Goal: Task Accomplishment & Management: Use online tool/utility

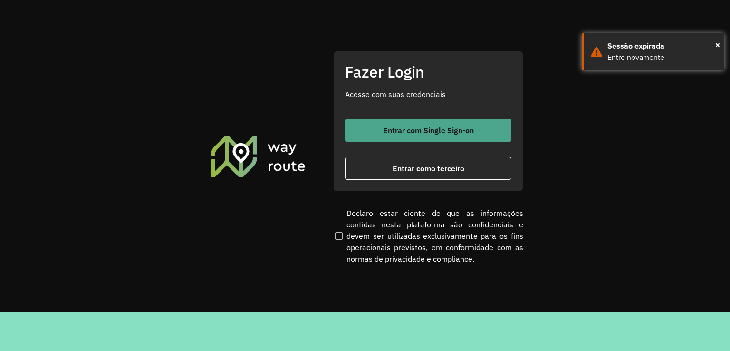
click at [392, 126] on span "Entrar com Single Sign-on" at bounding box center [428, 130] width 91 height 8
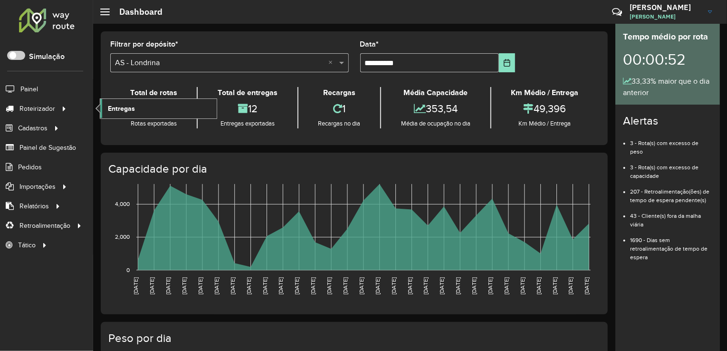
click at [113, 107] on span "Entregas" at bounding box center [121, 109] width 27 height 10
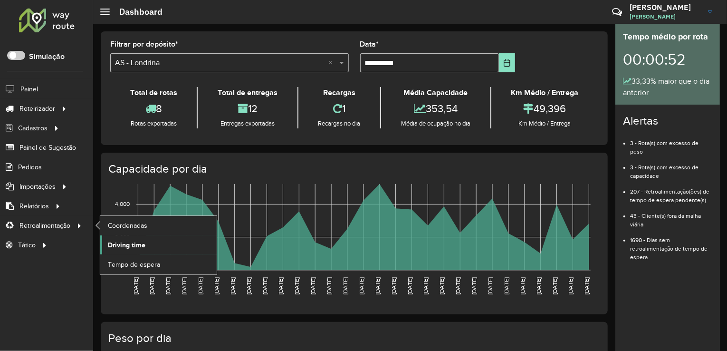
click at [113, 243] on span "Driving time" at bounding box center [127, 245] width 38 height 10
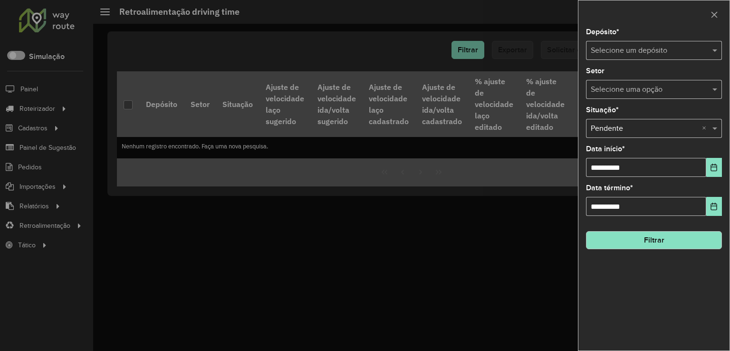
click at [637, 48] on input "text" at bounding box center [644, 50] width 107 height 11
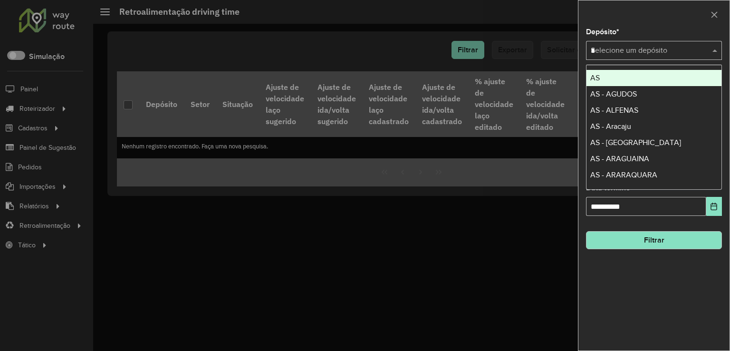
type input "**"
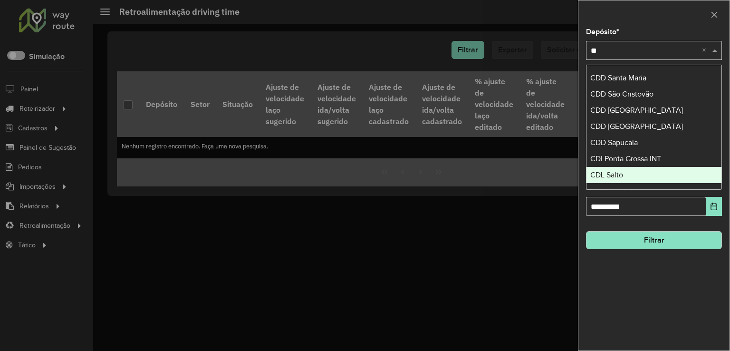
scroll to position [242, 0]
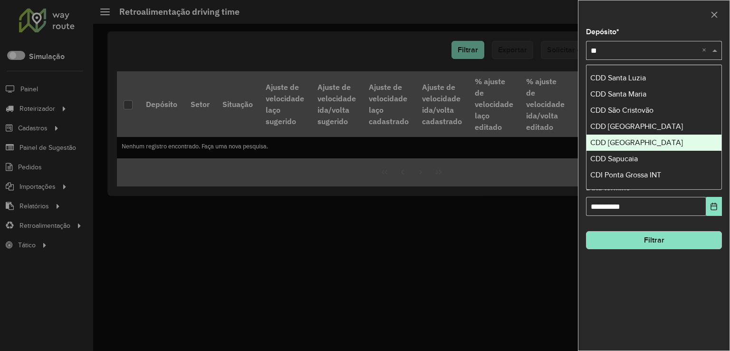
click at [635, 145] on span "CDD [GEOGRAPHIC_DATA]" at bounding box center [636, 142] width 93 height 8
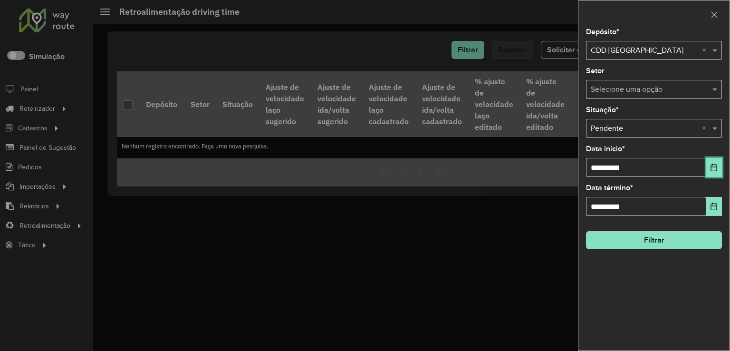
click at [717, 164] on icon "Choose Date" at bounding box center [714, 168] width 8 height 8
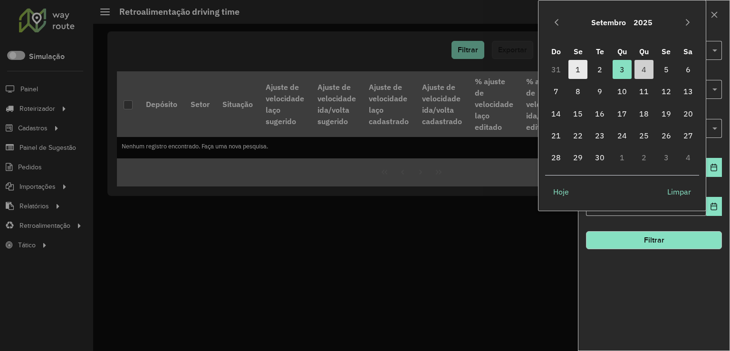
click at [579, 68] on span "1" at bounding box center [578, 69] width 19 height 19
type input "**********"
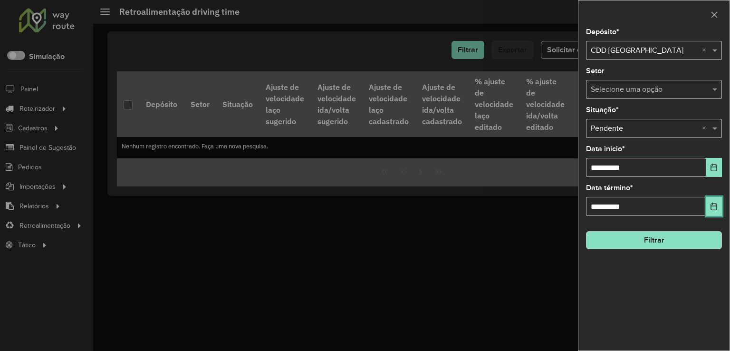
click at [712, 204] on icon "Choose Date" at bounding box center [714, 206] width 6 height 8
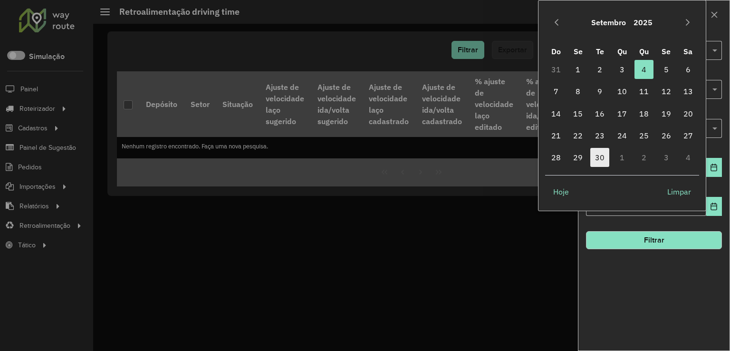
click at [597, 156] on span "30" at bounding box center [599, 157] width 19 height 19
type input "**********"
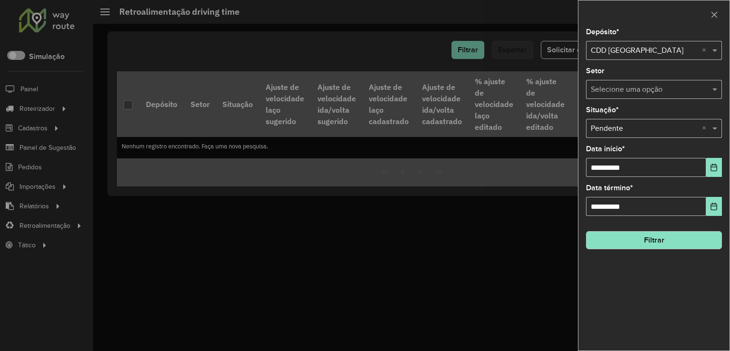
click at [649, 244] on button "Filtrar" at bounding box center [654, 240] width 136 height 18
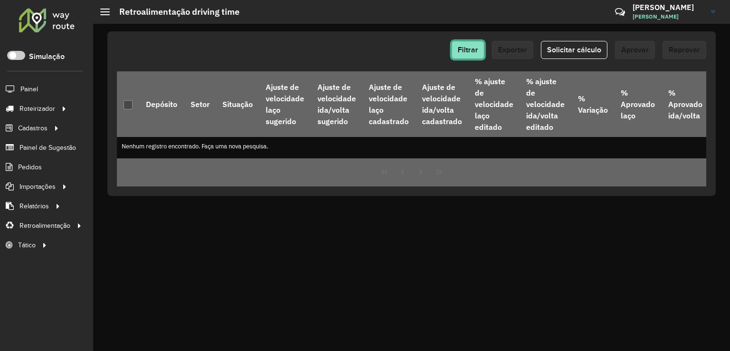
click at [469, 57] on button "Filtrar" at bounding box center [468, 50] width 33 height 18
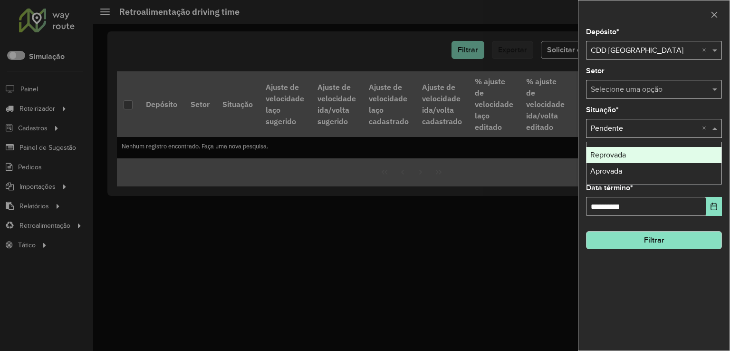
click at [665, 125] on input "text" at bounding box center [644, 128] width 107 height 11
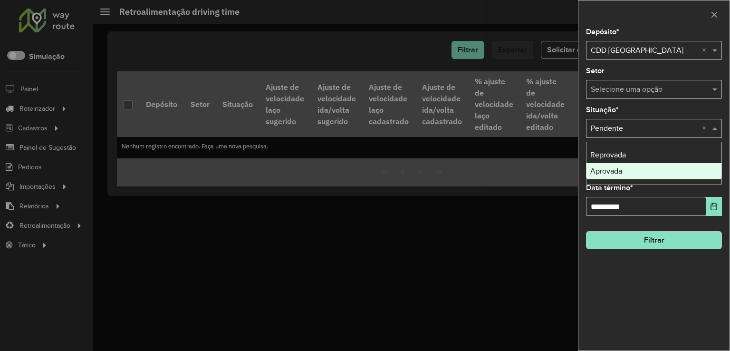
click at [624, 168] on div "Aprovada" at bounding box center [654, 171] width 135 height 16
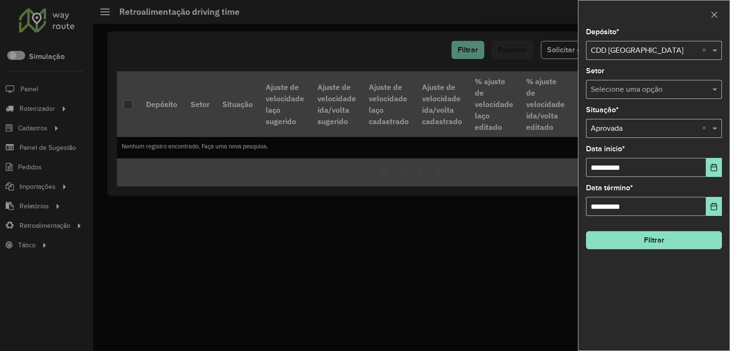
click at [648, 240] on button "Filtrar" at bounding box center [654, 240] width 136 height 18
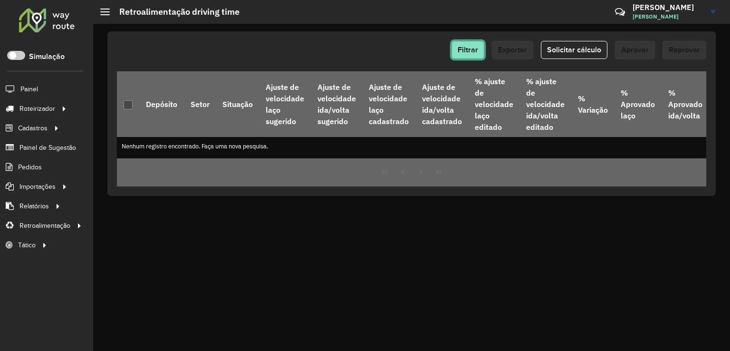
click at [470, 48] on span "Filtrar" at bounding box center [468, 50] width 20 height 8
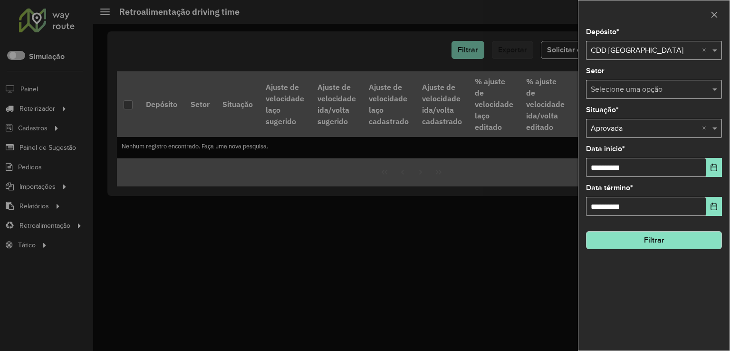
click at [648, 125] on input "text" at bounding box center [644, 128] width 107 height 11
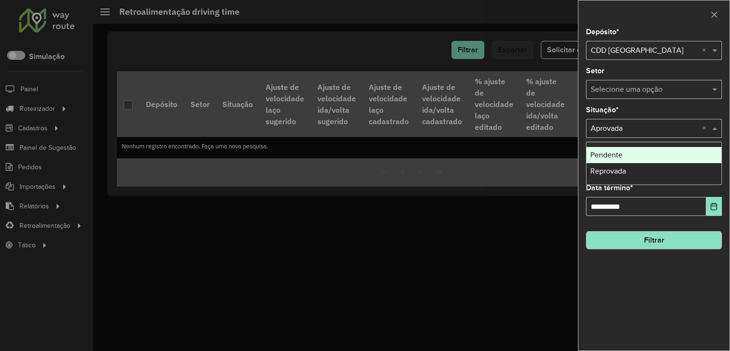
click at [621, 125] on input "text" at bounding box center [644, 128] width 107 height 11
click at [622, 155] on span "Pendente" at bounding box center [606, 155] width 32 height 8
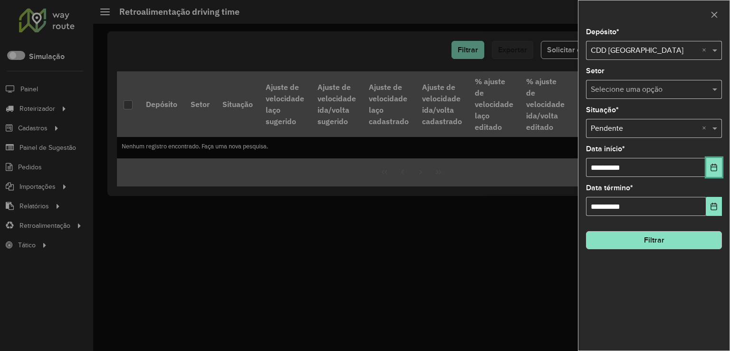
click at [710, 166] on button "Choose Date" at bounding box center [714, 167] width 16 height 19
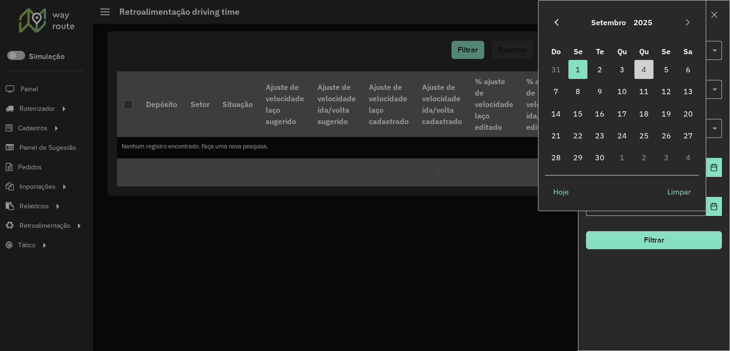
click at [553, 23] on icon "Previous Month" at bounding box center [557, 23] width 8 height 8
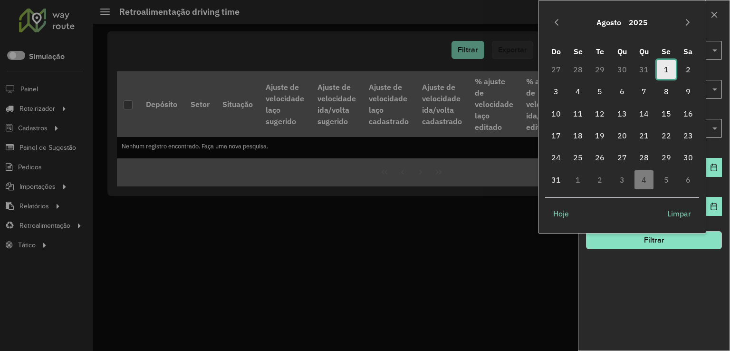
drag, startPoint x: 667, startPoint y: 69, endPoint x: 667, endPoint y: 77, distance: 7.1
click at [667, 69] on span "1" at bounding box center [666, 69] width 19 height 19
type input "**********"
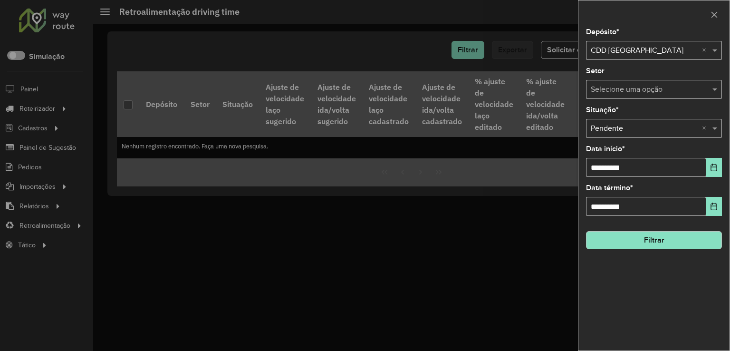
click at [647, 238] on button "Filtrar" at bounding box center [654, 240] width 136 height 18
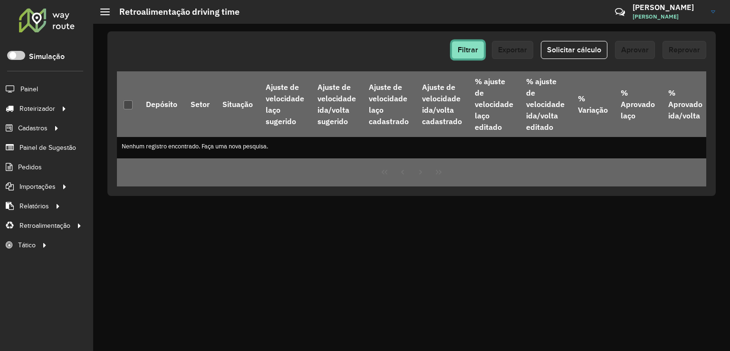
click at [472, 51] on span "Filtrar" at bounding box center [468, 50] width 20 height 8
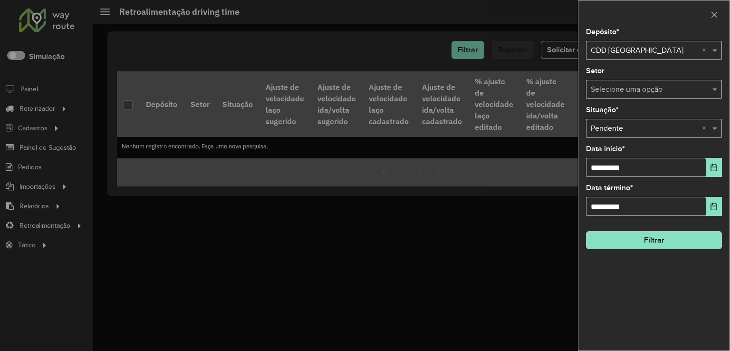
click at [681, 238] on button "Filtrar" at bounding box center [654, 240] width 136 height 18
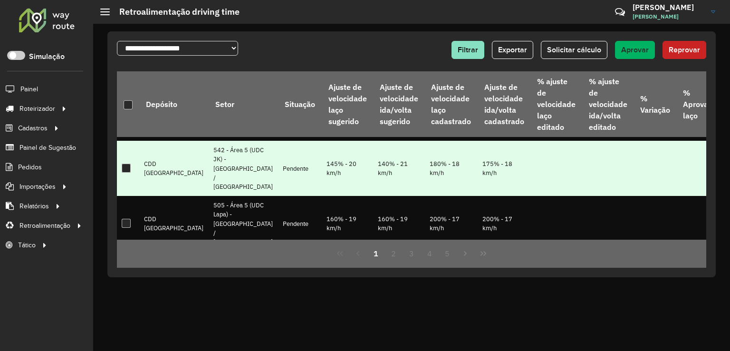
scroll to position [0, 0]
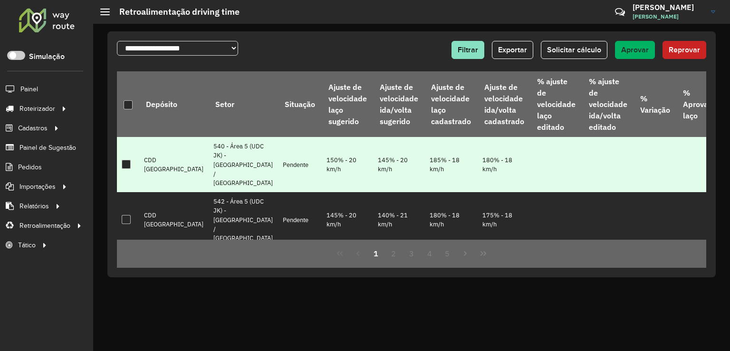
click at [129, 166] on div at bounding box center [126, 164] width 9 height 9
click at [127, 105] on div at bounding box center [128, 104] width 9 height 9
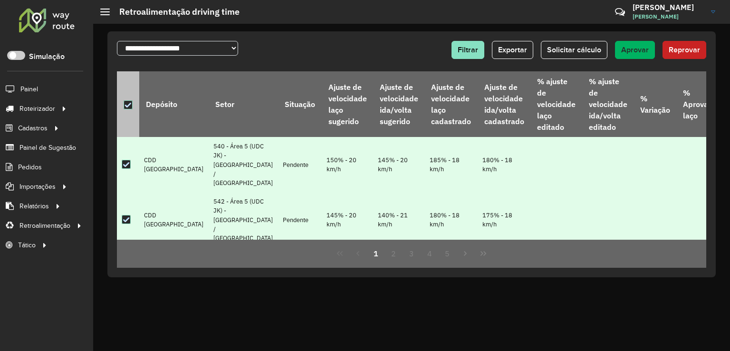
click at [129, 105] on icon at bounding box center [128, 105] width 7 height 7
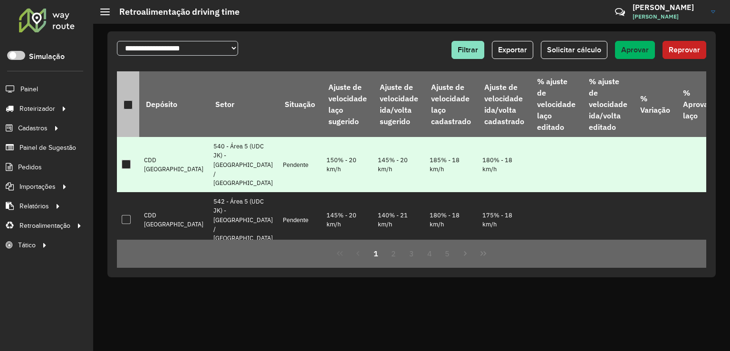
click at [127, 164] on div at bounding box center [126, 164] width 9 height 9
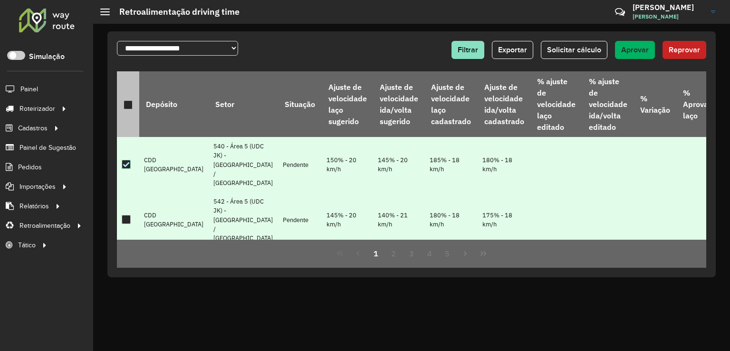
click at [126, 217] on div at bounding box center [126, 219] width 9 height 9
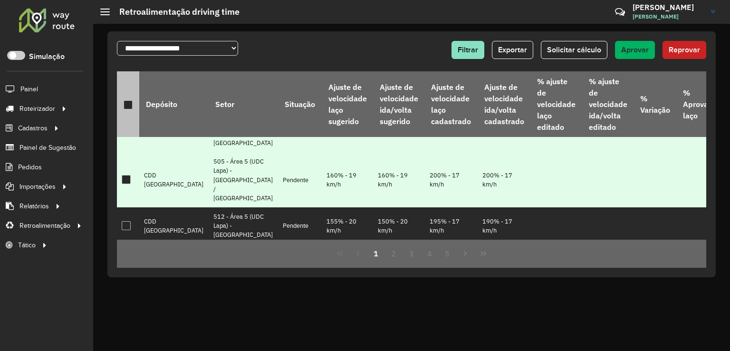
click at [128, 178] on div at bounding box center [126, 179] width 9 height 9
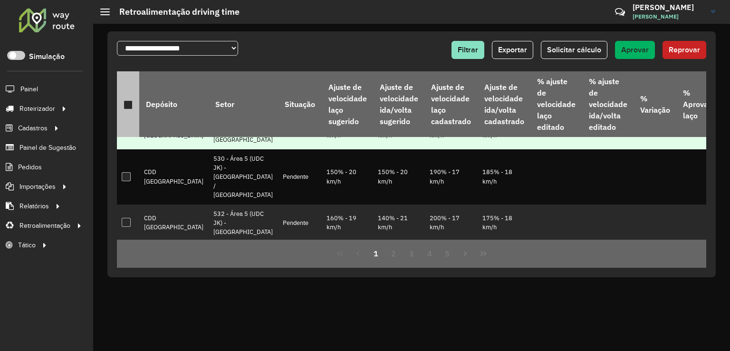
scroll to position [143, 0]
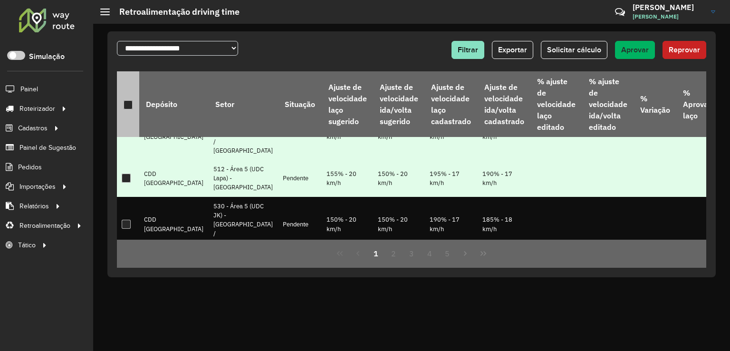
click at [124, 177] on div at bounding box center [126, 178] width 9 height 9
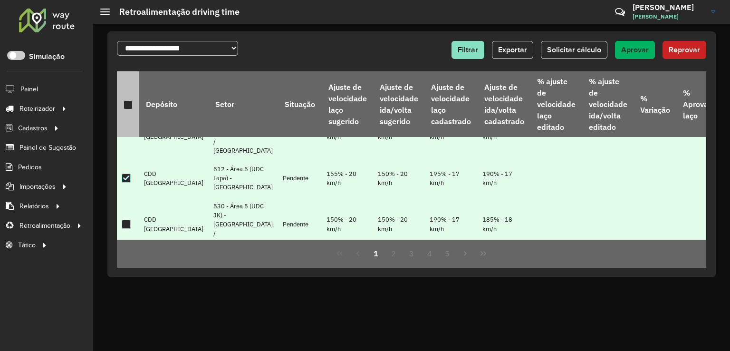
click at [127, 229] on div at bounding box center [126, 224] width 9 height 9
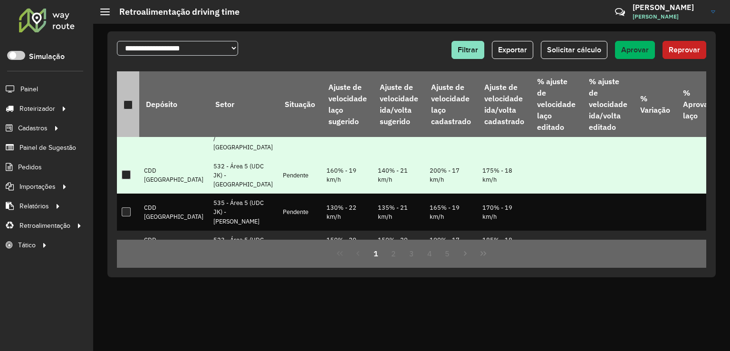
click at [125, 179] on div at bounding box center [126, 174] width 9 height 9
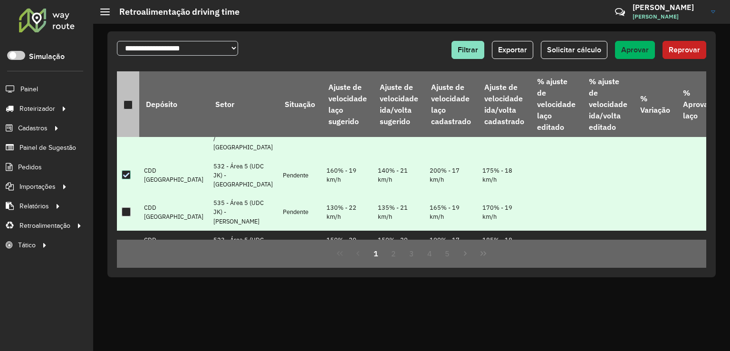
click at [127, 216] on div at bounding box center [126, 211] width 9 height 9
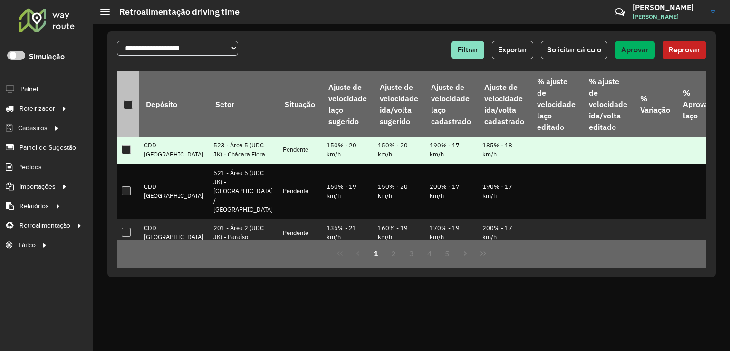
scroll to position [333, 0]
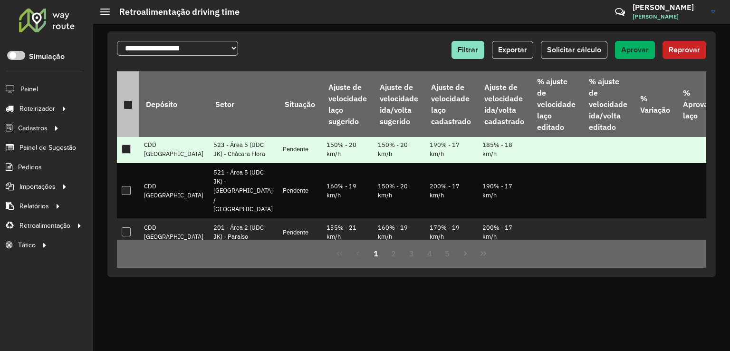
click at [127, 154] on div at bounding box center [126, 149] width 9 height 9
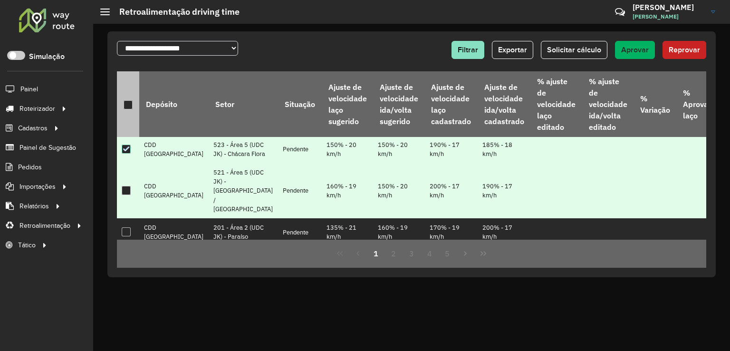
click at [127, 195] on div at bounding box center [126, 190] width 9 height 9
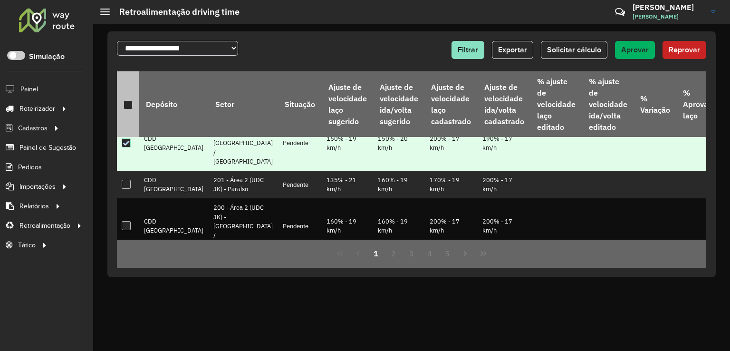
scroll to position [428, 0]
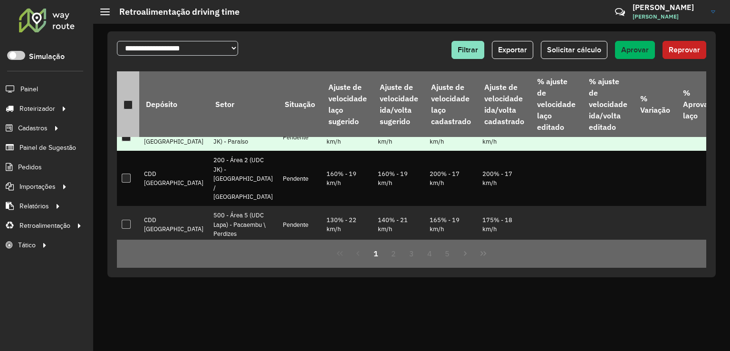
click at [128, 141] on div at bounding box center [126, 136] width 9 height 9
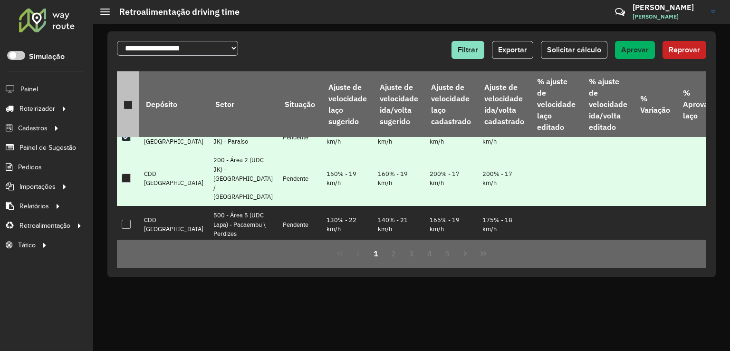
click at [127, 183] on div at bounding box center [126, 178] width 9 height 9
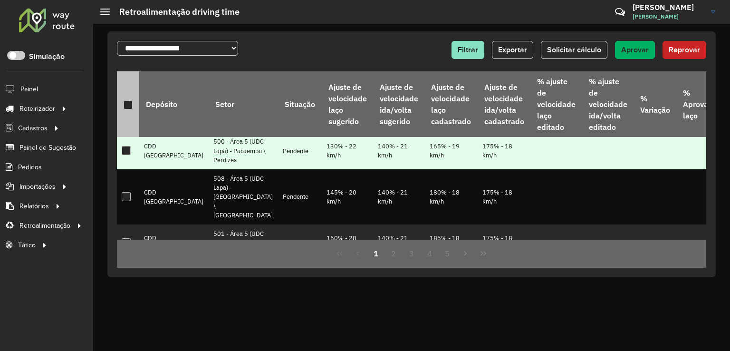
scroll to position [523, 0]
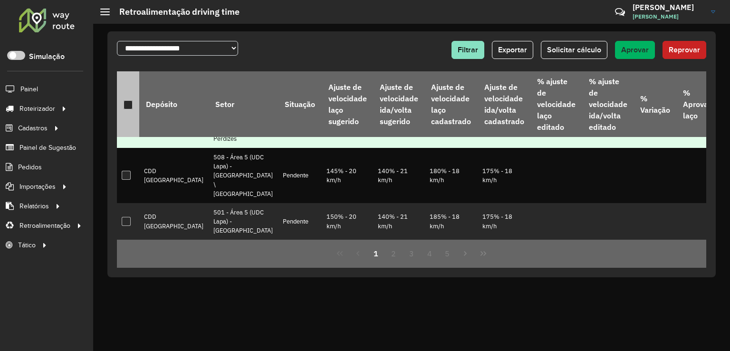
click at [128, 134] on div at bounding box center [126, 129] width 9 height 9
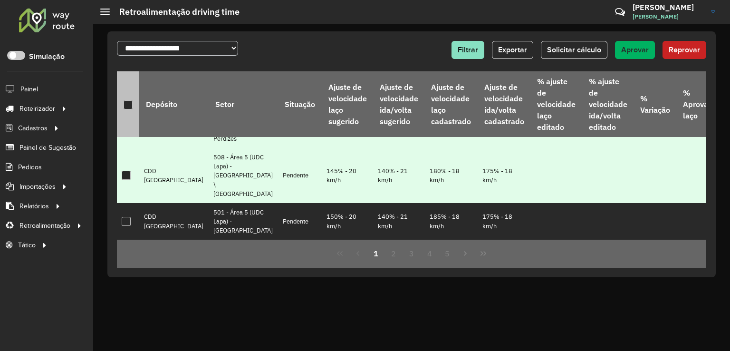
click at [128, 180] on div at bounding box center [126, 175] width 9 height 9
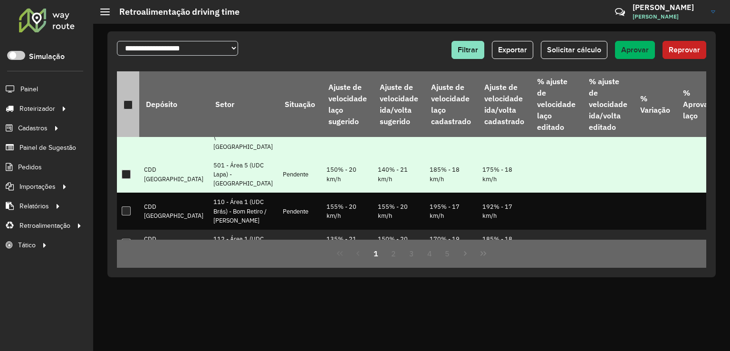
scroll to position [570, 0]
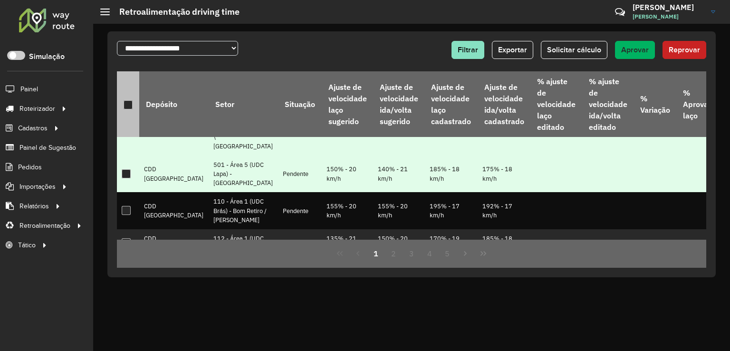
click at [127, 178] on div at bounding box center [126, 173] width 9 height 9
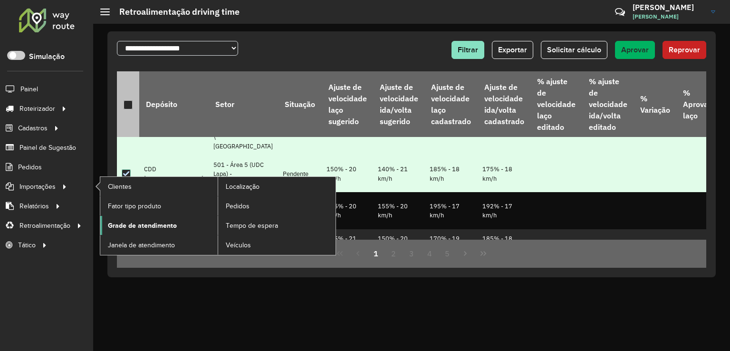
click at [120, 222] on span "Grade de atendimento" at bounding box center [142, 226] width 69 height 10
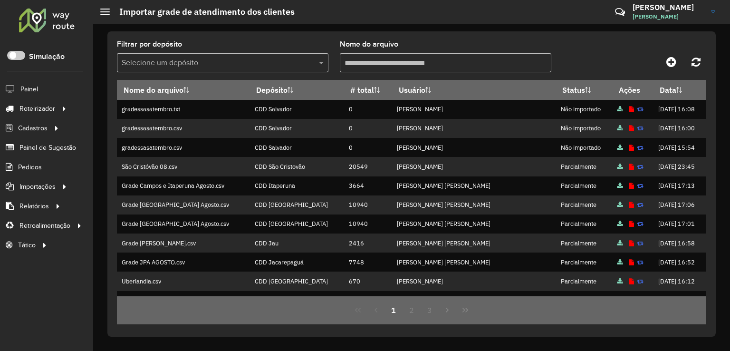
click at [192, 63] on input "text" at bounding box center [213, 63] width 183 height 11
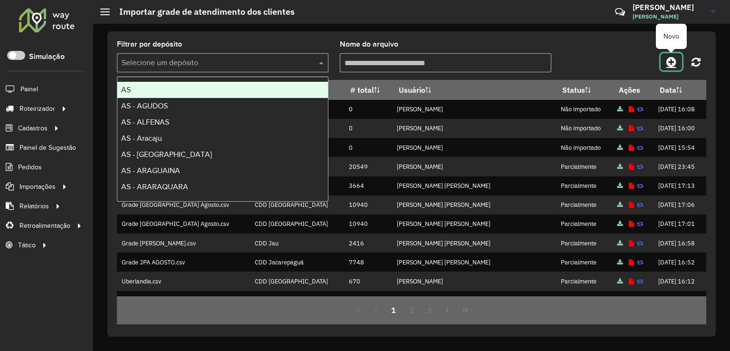
click at [677, 61] on link at bounding box center [671, 61] width 21 height 17
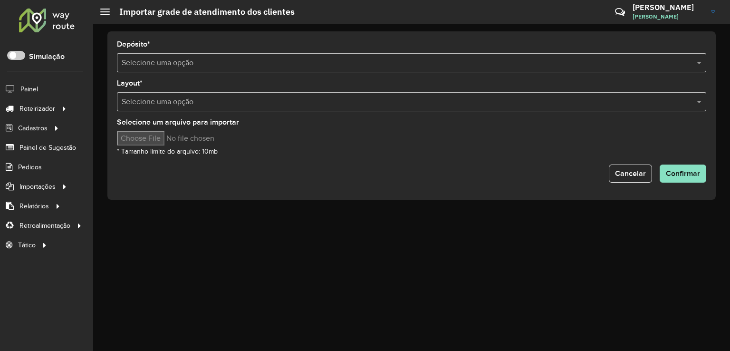
click at [178, 67] on input "text" at bounding box center [402, 63] width 561 height 11
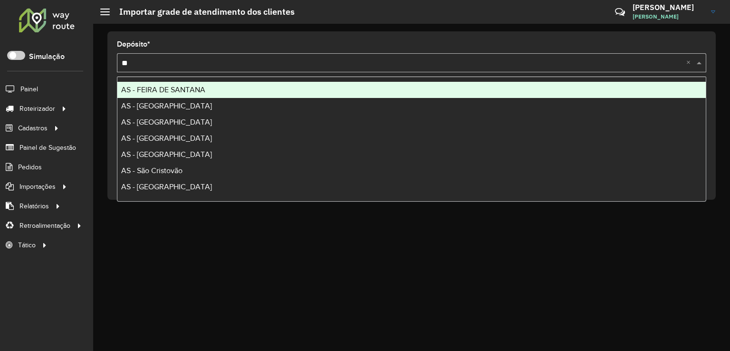
type input "***"
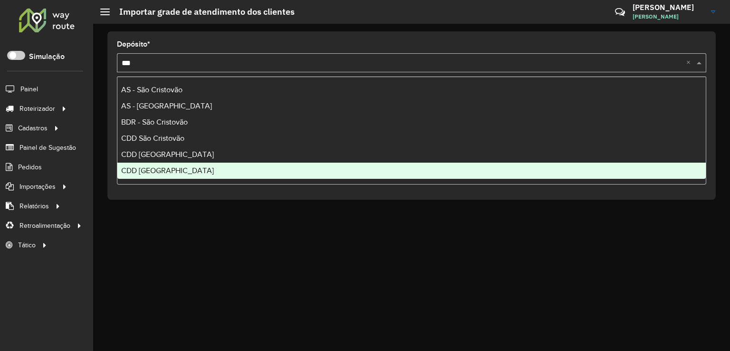
click at [167, 166] on div "CDD São Paulo" at bounding box center [411, 171] width 588 height 16
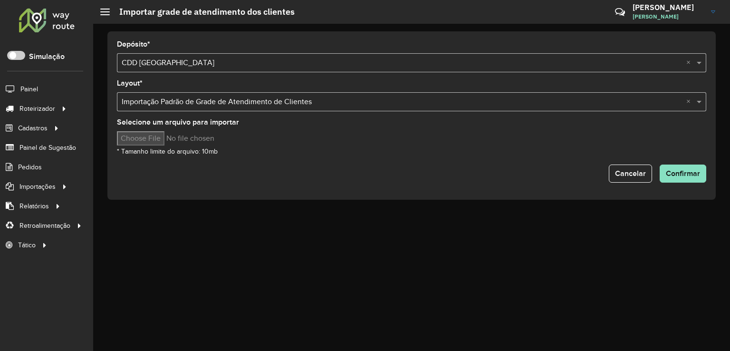
click at [142, 137] on input "Selecione um arquivo para importar" at bounding box center [198, 138] width 162 height 14
type input "**********"
click at [688, 173] on span "Confirmar" at bounding box center [683, 173] width 34 height 8
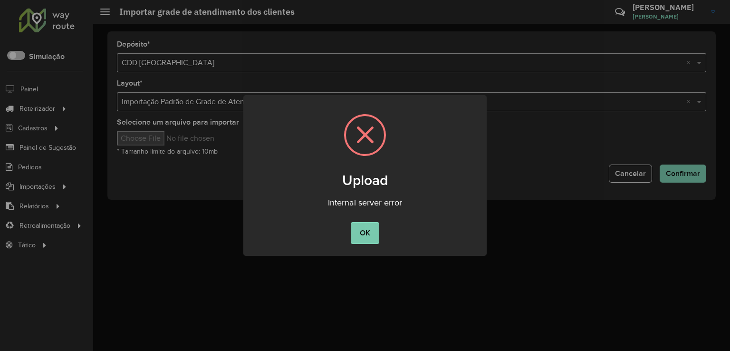
click at [369, 234] on button "OK" at bounding box center [365, 233] width 28 height 22
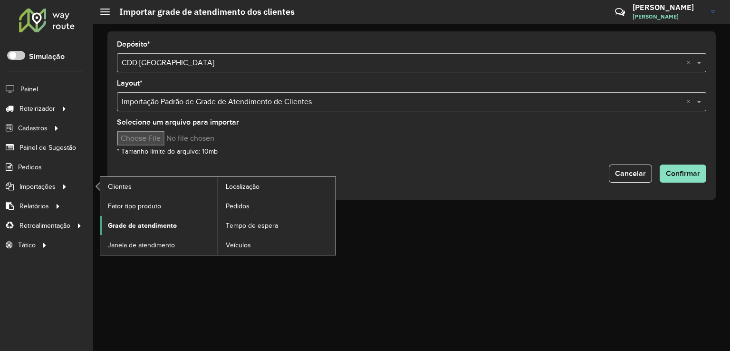
click at [126, 226] on span "Grade de atendimento" at bounding box center [142, 226] width 69 height 10
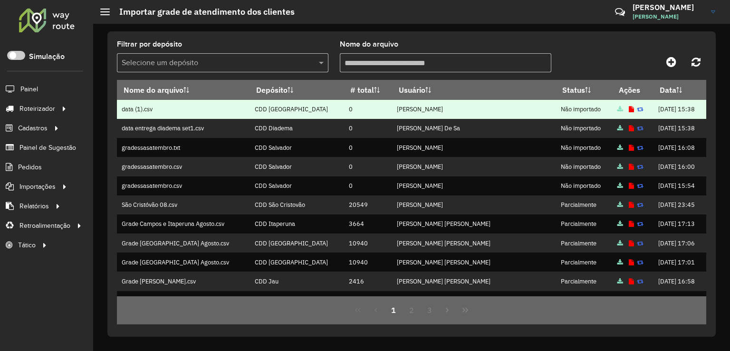
click at [629, 110] on icon at bounding box center [631, 109] width 5 height 6
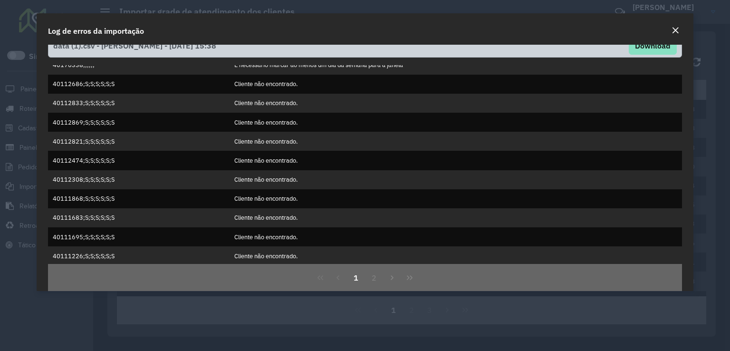
scroll to position [26, 0]
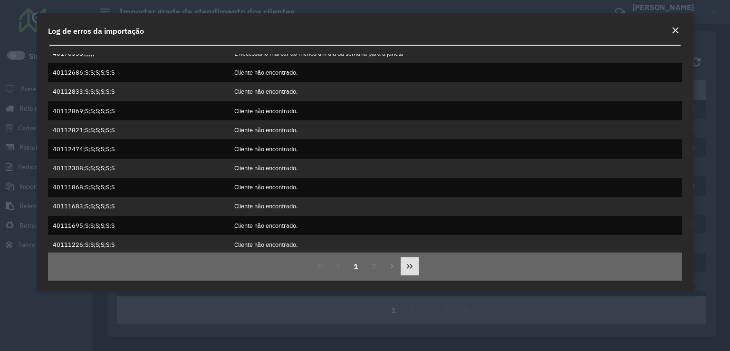
click at [412, 264] on icon "Last Page" at bounding box center [410, 266] width 8 height 8
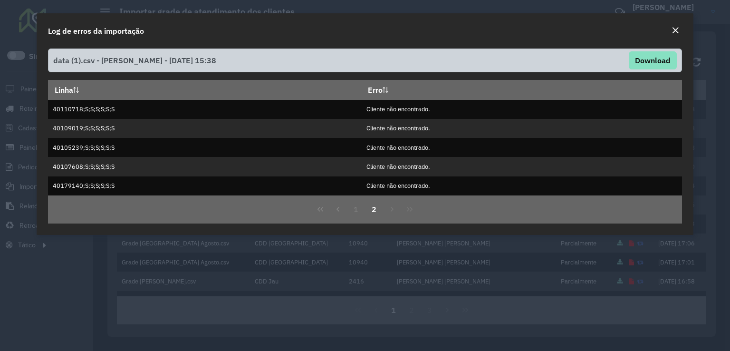
scroll to position [0, 0]
click at [677, 29] on em "Close" at bounding box center [676, 31] width 8 height 8
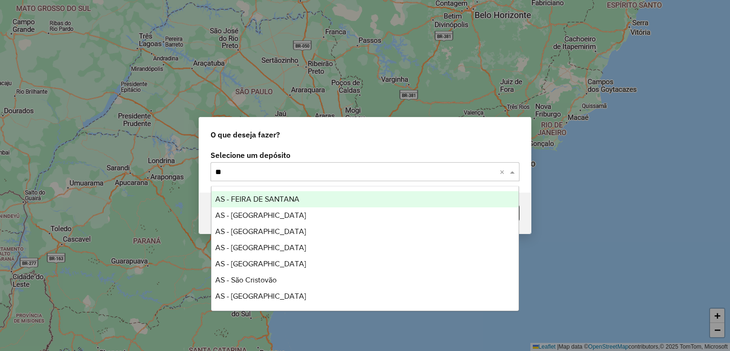
type input "***"
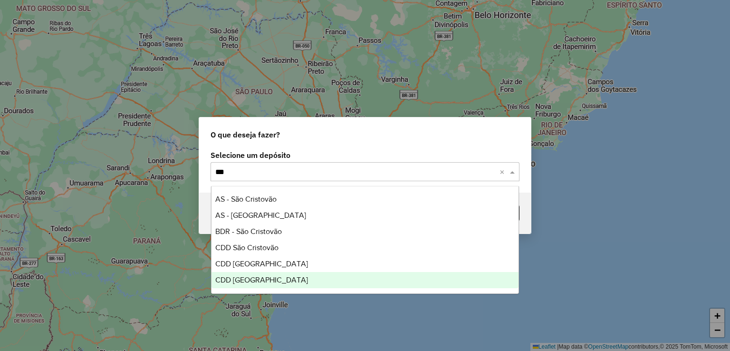
click at [270, 278] on div "CDD [GEOGRAPHIC_DATA]" at bounding box center [366, 280] width 308 height 16
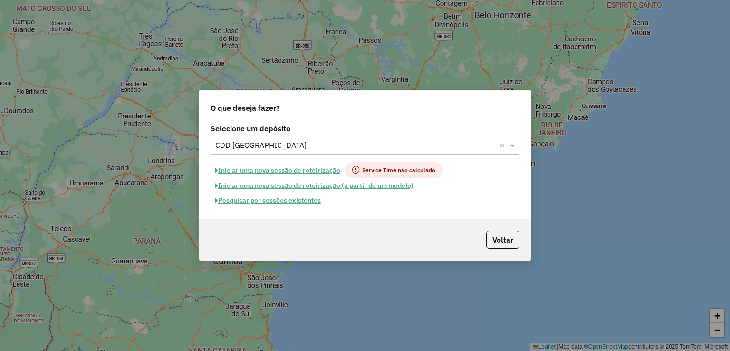
click at [308, 202] on button "Pesquisar por sessões existentes" at bounding box center [268, 200] width 115 height 15
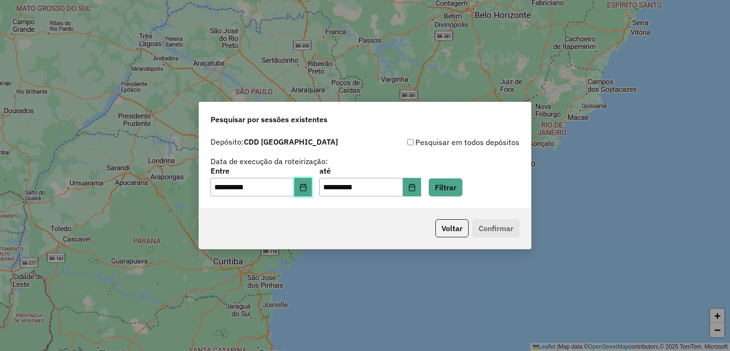
click at [312, 183] on button "Choose Date" at bounding box center [303, 187] width 18 height 19
click at [452, 189] on button "Filtrar" at bounding box center [446, 187] width 34 height 18
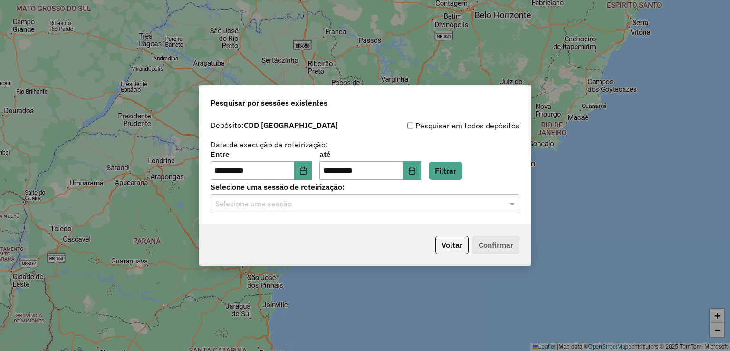
click at [305, 206] on input "text" at bounding box center [355, 203] width 280 height 11
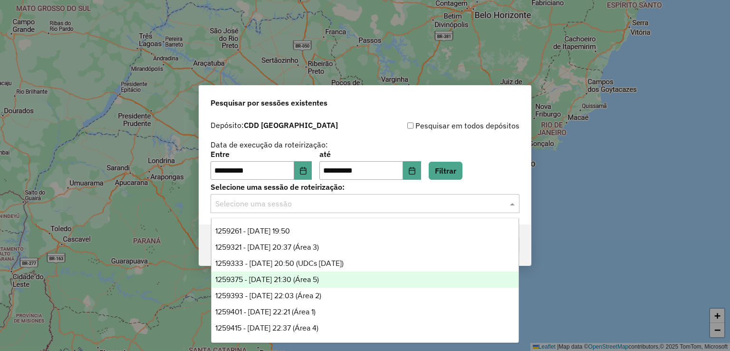
click at [341, 280] on div "1259375 - 04/09/2025 21:30 (Área 5)" at bounding box center [366, 279] width 308 height 16
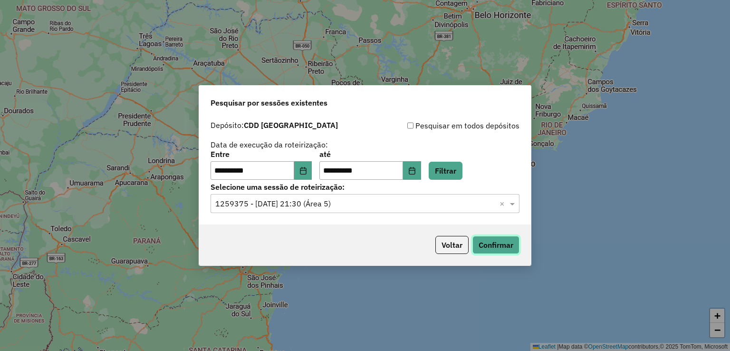
click at [499, 250] on button "Confirmar" at bounding box center [495, 245] width 47 height 18
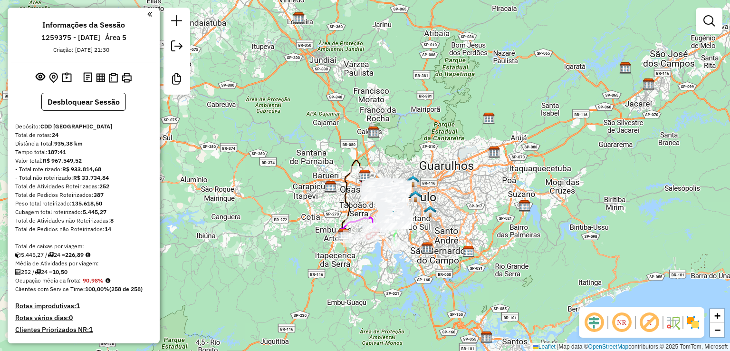
click at [595, 322] on em at bounding box center [594, 322] width 23 height 23
click at [642, 322] on em at bounding box center [649, 322] width 23 height 23
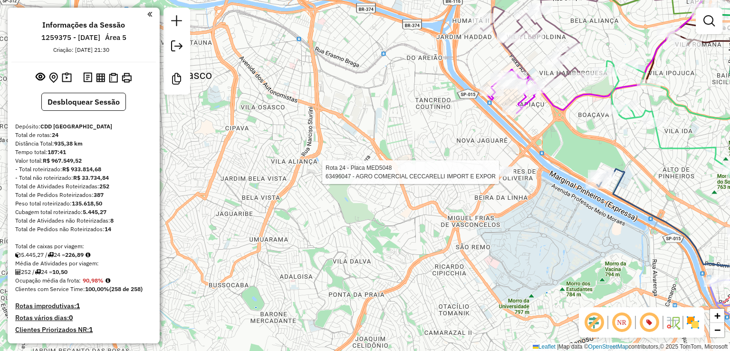
select select "**********"
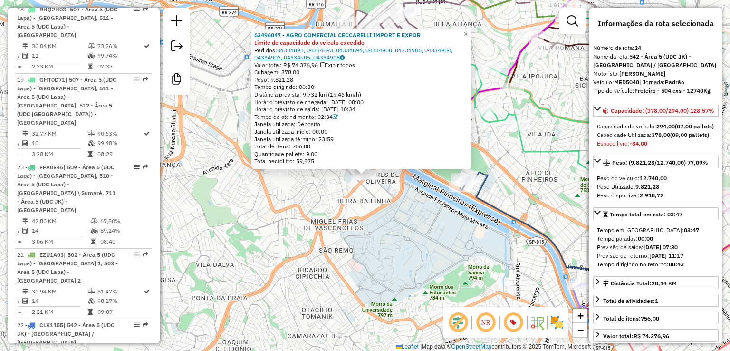
scroll to position [1725, 0]
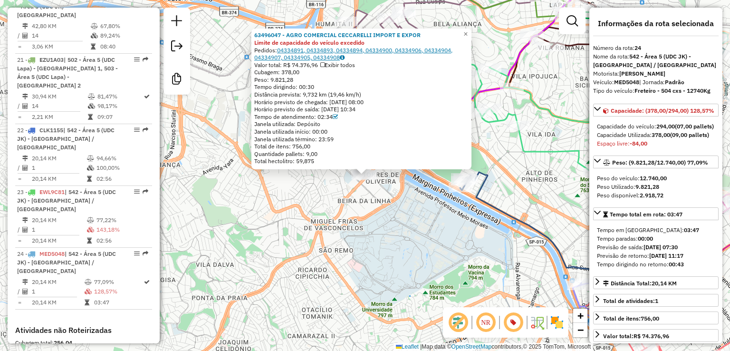
click at [326, 54] on link "04334891, 04334893, 04334894, 04334900, 04334906, 04334904, 04334907, 04334905,…" at bounding box center [353, 54] width 198 height 15
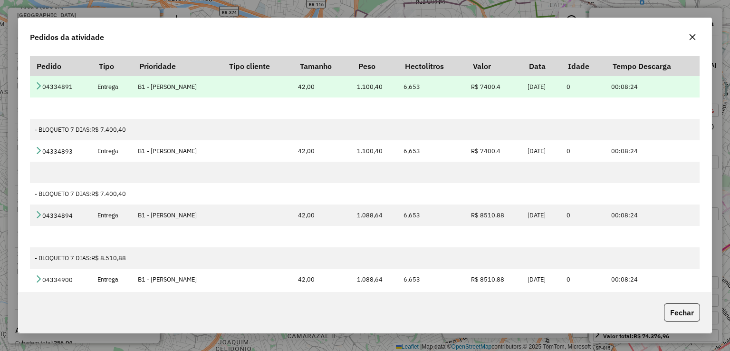
click at [38, 84] on icon at bounding box center [39, 86] width 8 height 8
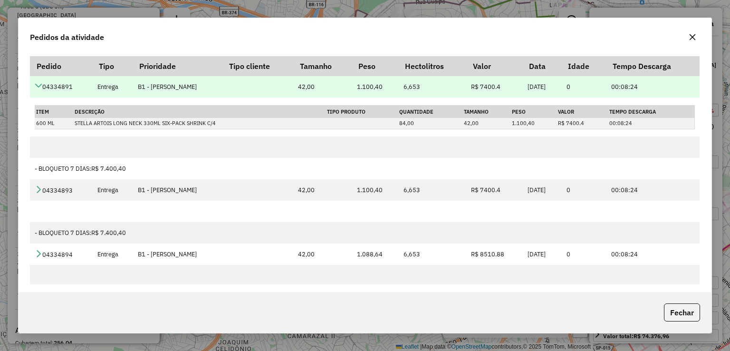
click at [38, 84] on icon at bounding box center [39, 86] width 8 height 8
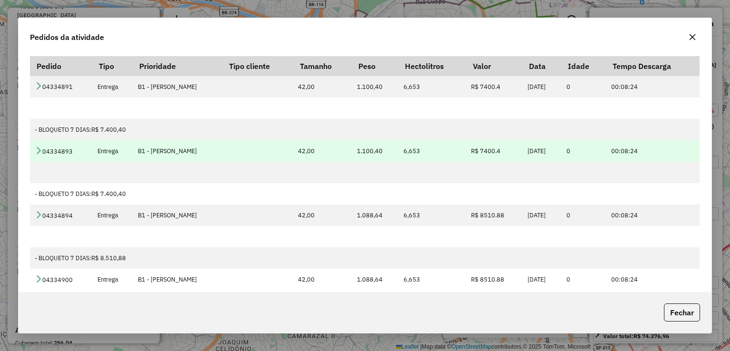
click at [38, 150] on icon at bounding box center [39, 150] width 8 height 8
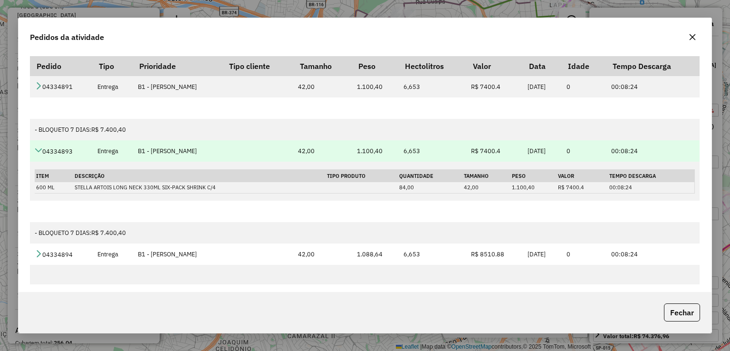
click at [38, 150] on icon at bounding box center [39, 150] width 8 height 8
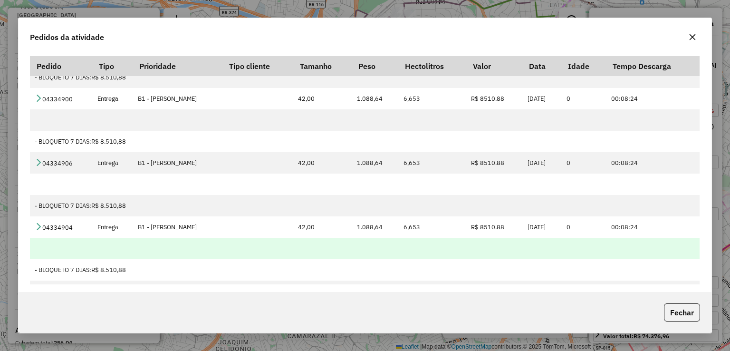
scroll to position [190, 0]
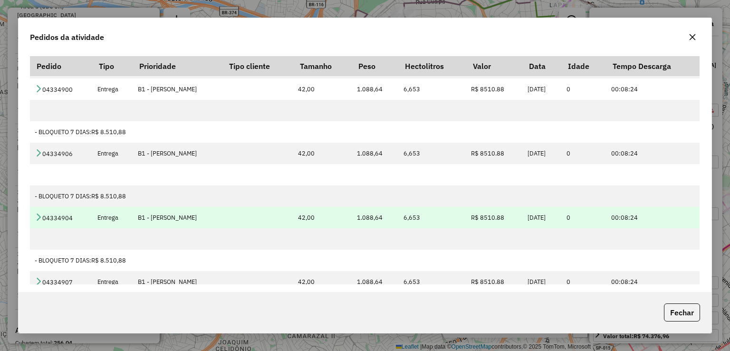
click at [39, 216] on icon at bounding box center [39, 217] width 8 height 8
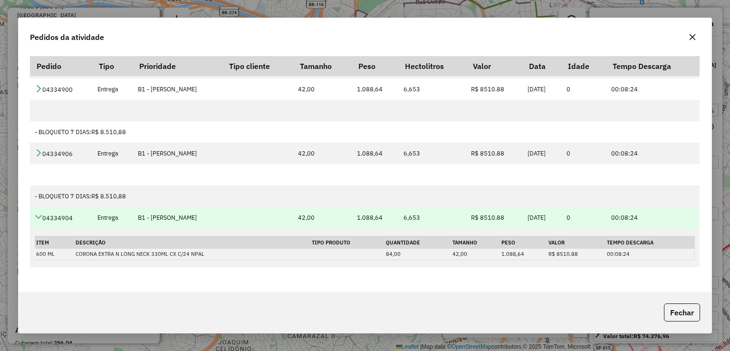
click at [38, 216] on icon at bounding box center [39, 217] width 8 height 8
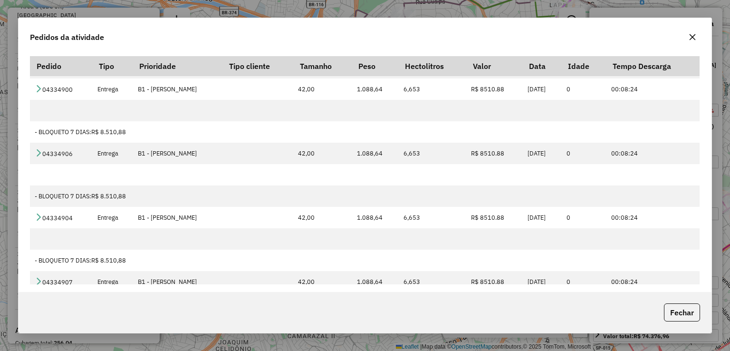
scroll to position [369, 0]
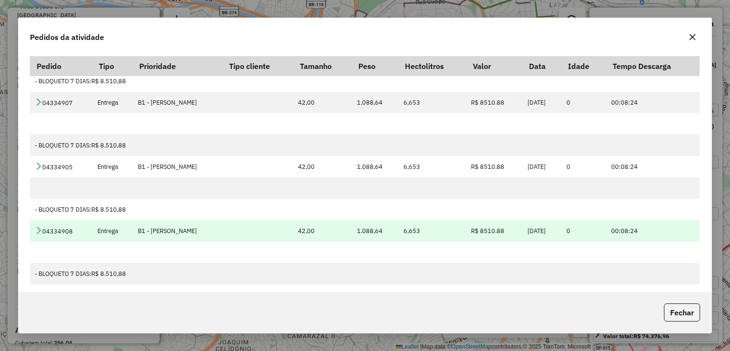
click at [38, 229] on icon at bounding box center [39, 230] width 8 height 8
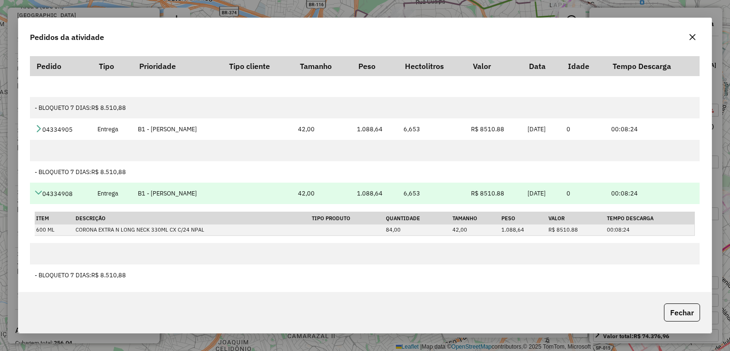
scroll to position [408, 0]
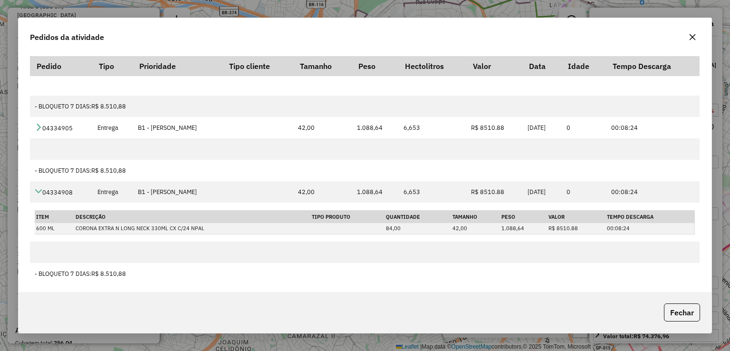
click at [691, 39] on icon "button" at bounding box center [693, 37] width 8 height 8
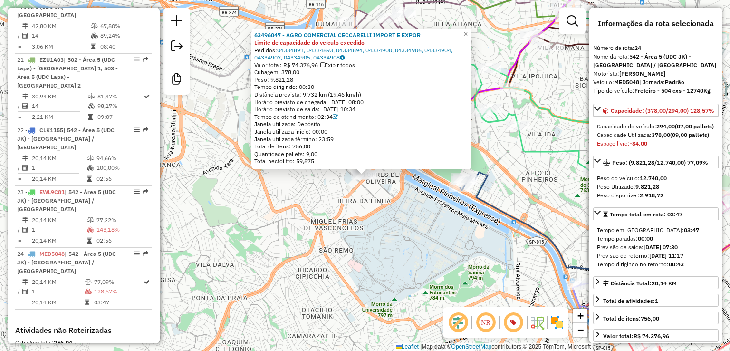
click at [351, 225] on div "Rota 24 - Placa MED5048 63496047 - AGRO COMERCIAL CECCARELLI IMPORT E EXPOR 634…" at bounding box center [365, 175] width 730 height 351
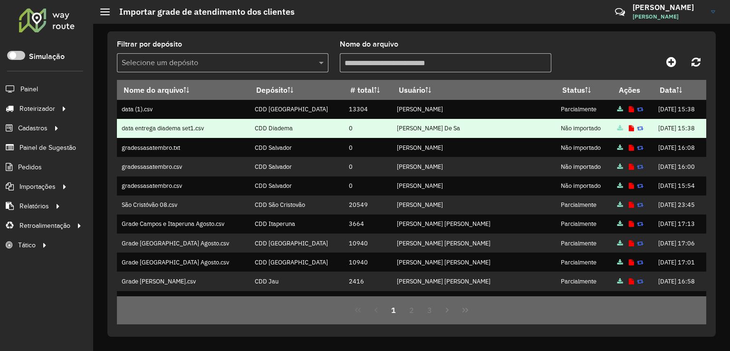
click at [629, 129] on icon at bounding box center [631, 128] width 5 height 6
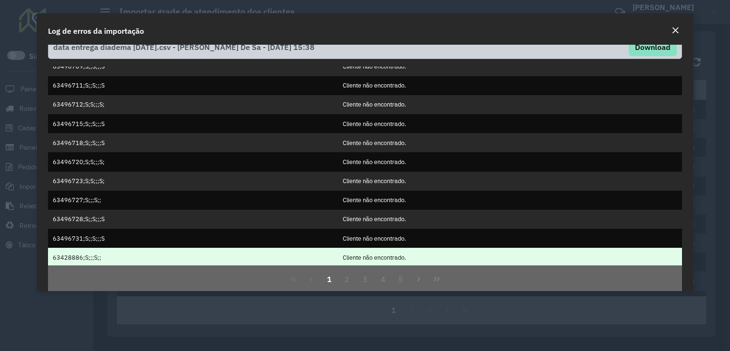
scroll to position [26, 0]
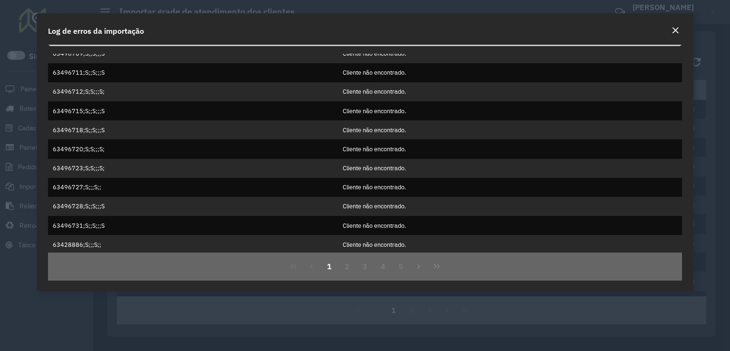
click at [428, 266] on button "Last Page" at bounding box center [437, 266] width 18 height 18
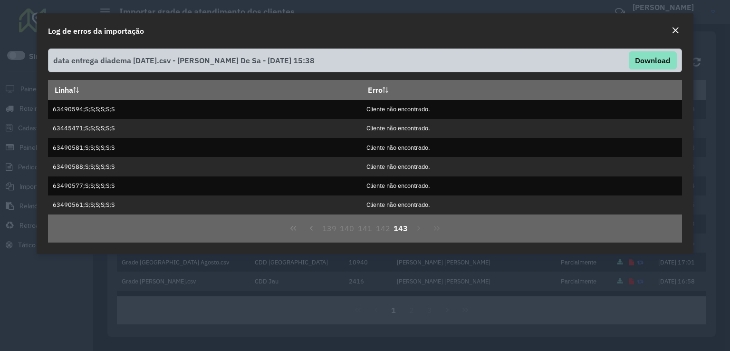
scroll to position [0, 0]
click at [675, 31] on em "Close" at bounding box center [676, 31] width 8 height 8
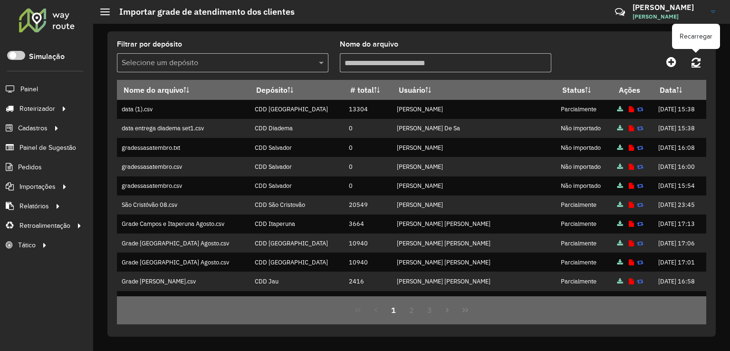
click at [698, 63] on icon at bounding box center [696, 62] width 9 height 10
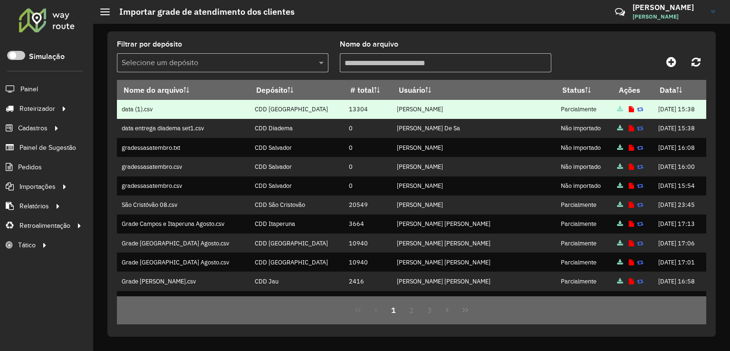
click at [629, 109] on icon at bounding box center [631, 109] width 5 height 6
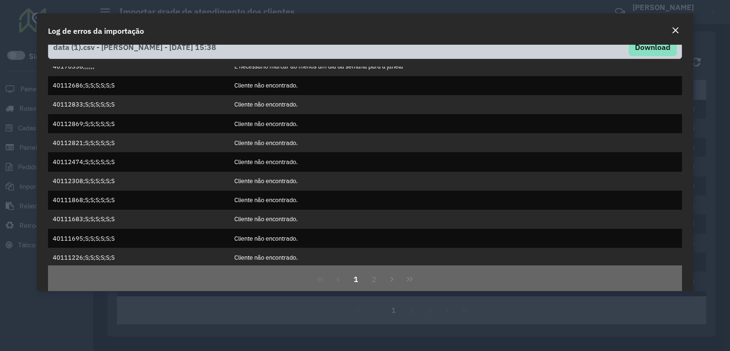
scroll to position [26, 0]
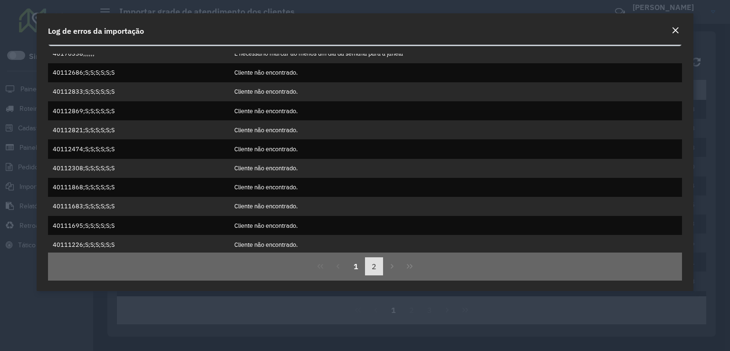
click at [373, 269] on button "2" at bounding box center [374, 266] width 18 height 18
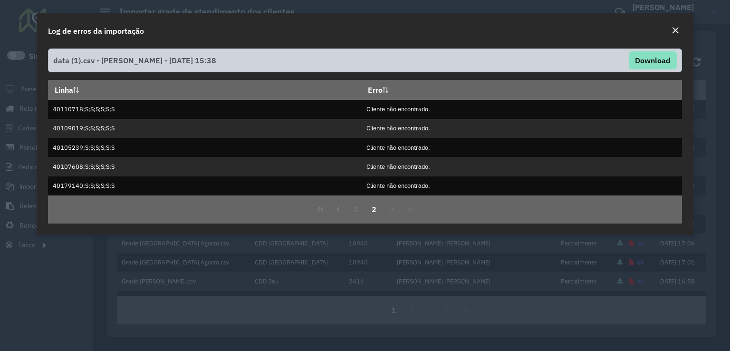
click at [674, 28] on em "Close" at bounding box center [676, 31] width 8 height 8
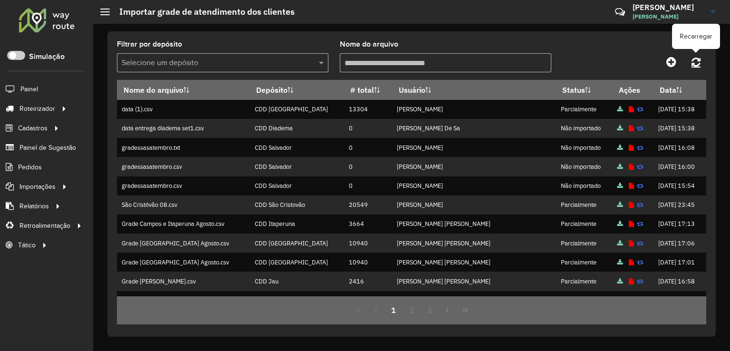
click at [698, 65] on icon at bounding box center [696, 62] width 9 height 10
click at [696, 60] on icon at bounding box center [696, 62] width 9 height 10
click at [676, 63] on icon at bounding box center [671, 61] width 10 height 11
click at [694, 62] on icon at bounding box center [696, 62] width 9 height 10
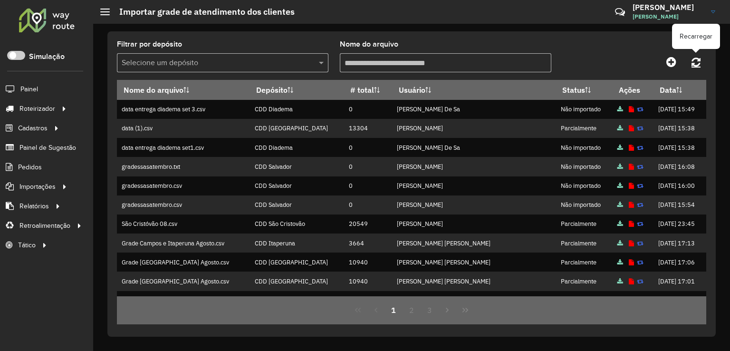
click at [697, 61] on icon at bounding box center [696, 62] width 9 height 10
click at [704, 59] on link at bounding box center [696, 61] width 20 height 17
click at [694, 57] on icon at bounding box center [696, 62] width 9 height 10
click at [699, 60] on icon at bounding box center [696, 62] width 9 height 10
click at [698, 63] on icon at bounding box center [696, 62] width 9 height 10
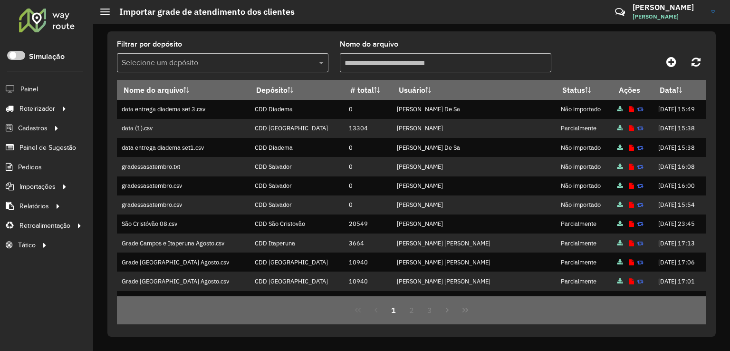
click at [706, 63] on div "Filtrar por depósito Selecione um depósito Nome do arquivo Nome do arquivo Depó…" at bounding box center [411, 183] width 608 height 305
click at [702, 63] on link at bounding box center [696, 61] width 20 height 17
click at [699, 61] on icon at bounding box center [696, 62] width 9 height 10
click at [703, 60] on link at bounding box center [696, 61] width 20 height 17
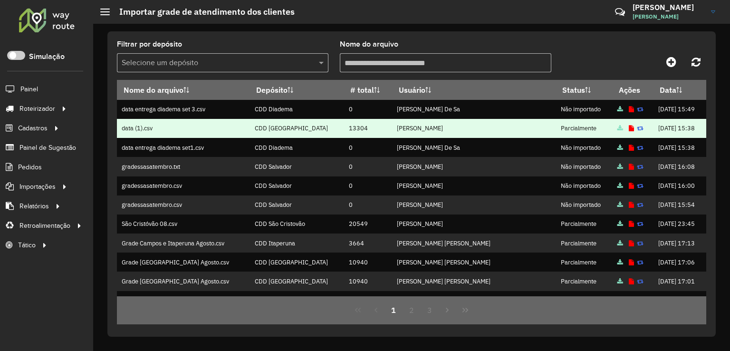
click at [629, 126] on icon at bounding box center [631, 128] width 5 height 6
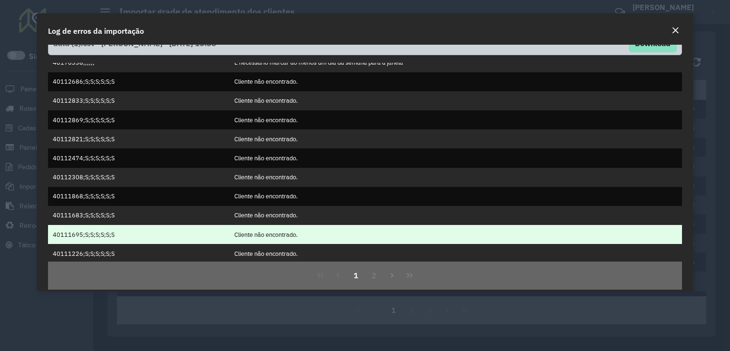
scroll to position [26, 0]
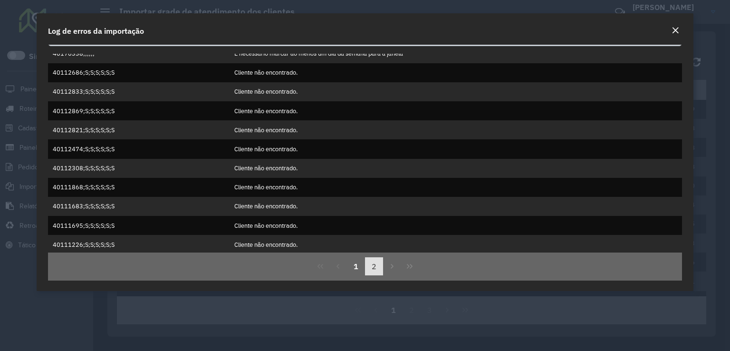
click at [369, 265] on button "2" at bounding box center [374, 266] width 18 height 18
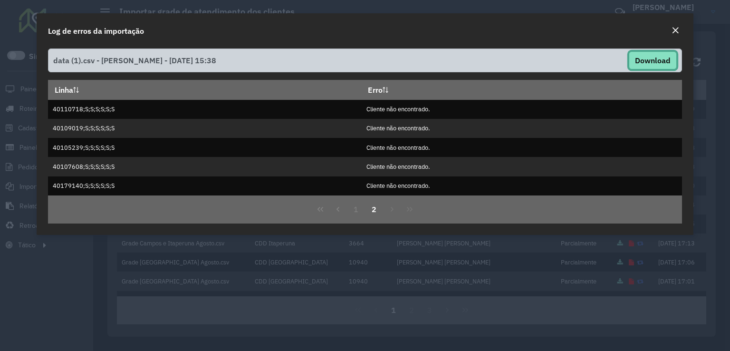
click at [656, 57] on button "Download" at bounding box center [653, 60] width 48 height 18
click at [678, 30] on em "Close" at bounding box center [676, 31] width 8 height 8
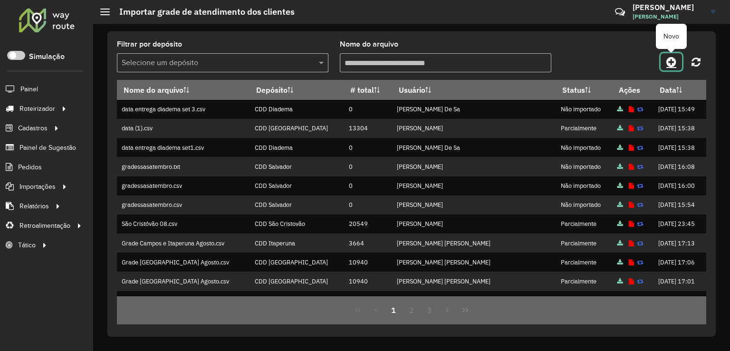
click at [672, 63] on icon at bounding box center [671, 61] width 10 height 11
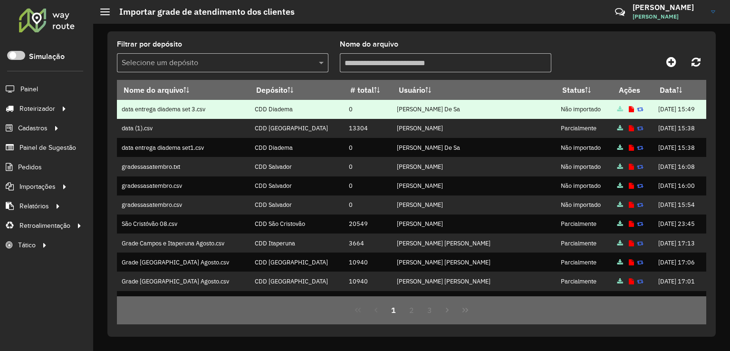
click at [629, 110] on icon at bounding box center [631, 109] width 5 height 6
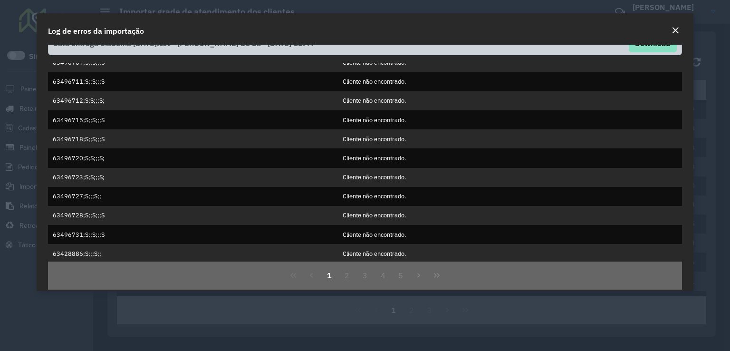
scroll to position [26, 0]
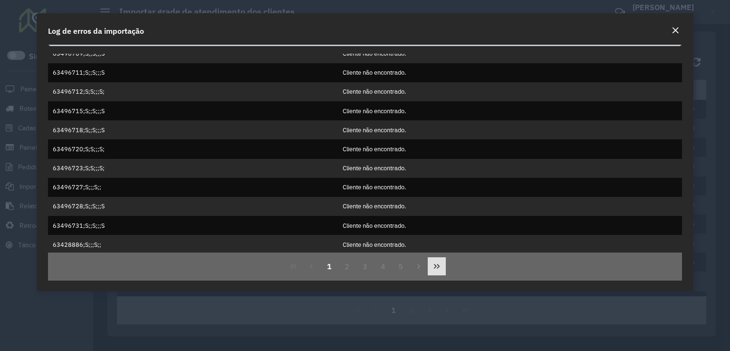
click at [434, 266] on icon "Last Page" at bounding box center [437, 266] width 6 height 5
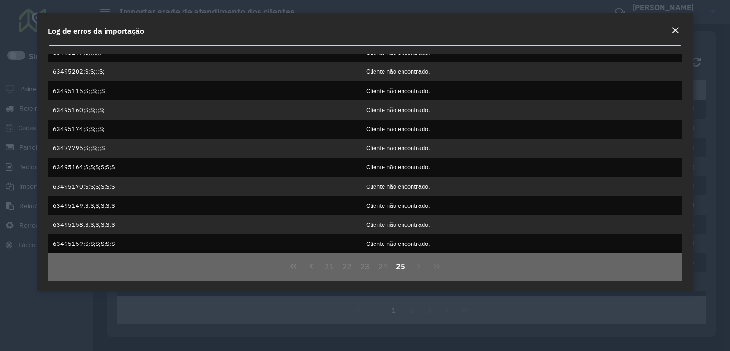
click at [676, 31] on em "Close" at bounding box center [676, 31] width 8 height 8
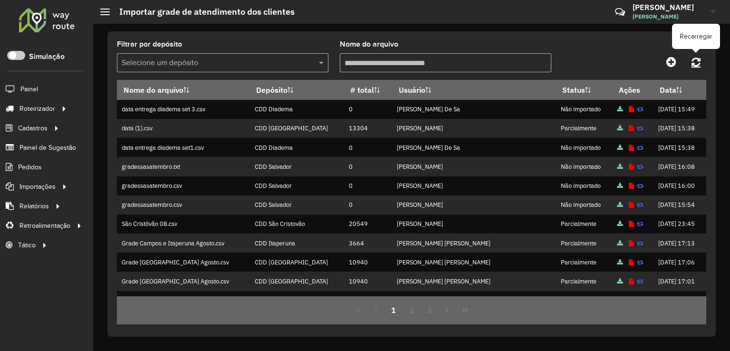
click at [695, 60] on icon at bounding box center [696, 62] width 9 height 10
click at [694, 63] on icon at bounding box center [696, 62] width 9 height 10
click at [694, 61] on icon at bounding box center [696, 62] width 9 height 10
click at [674, 64] on icon at bounding box center [671, 61] width 10 height 11
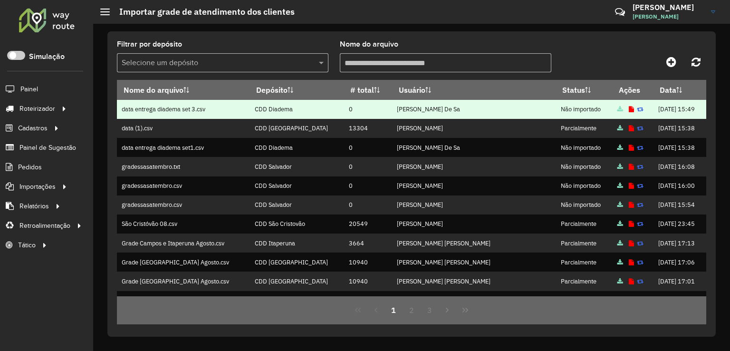
click at [629, 108] on icon at bounding box center [631, 109] width 5 height 6
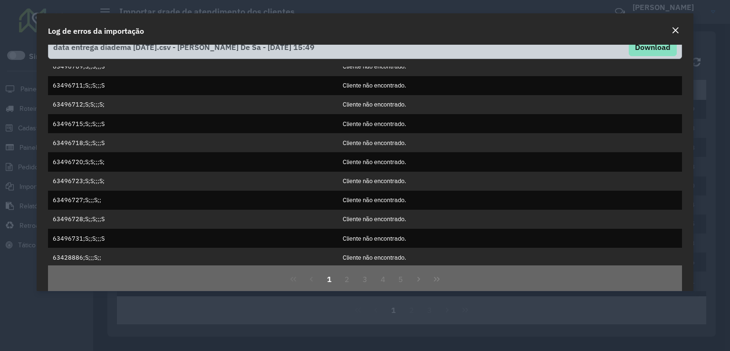
scroll to position [26, 0]
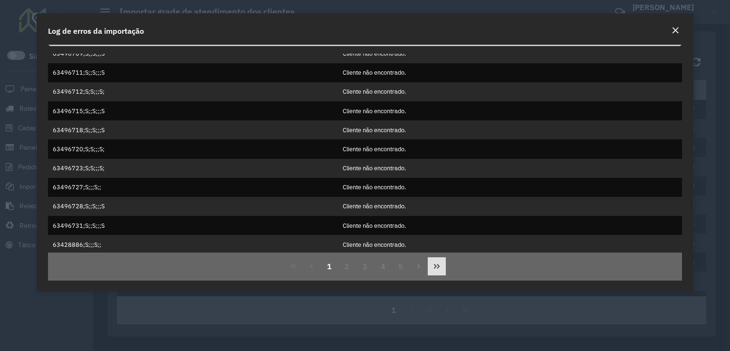
click at [431, 267] on button "Last Page" at bounding box center [437, 266] width 18 height 18
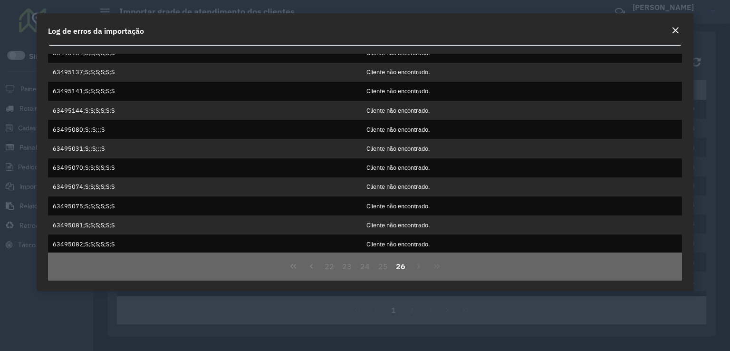
click at [677, 28] on em "Close" at bounding box center [676, 31] width 8 height 8
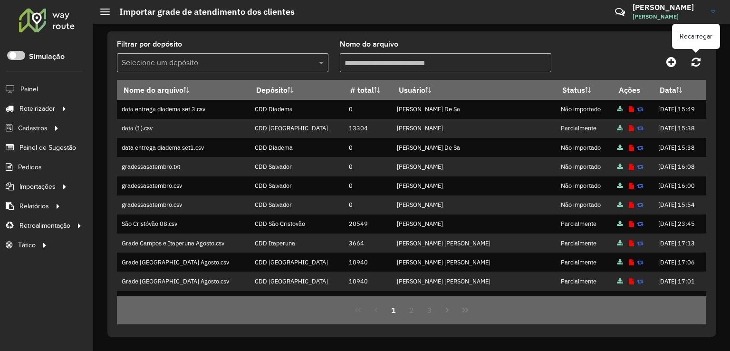
click at [700, 60] on icon at bounding box center [696, 62] width 9 height 10
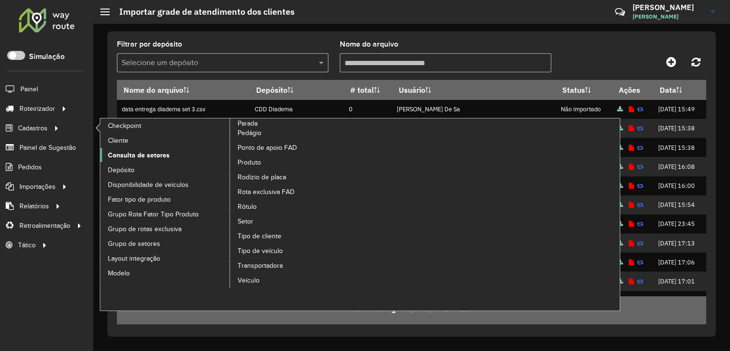
click at [162, 148] on link "Consulta de setores" at bounding box center [165, 155] width 130 height 14
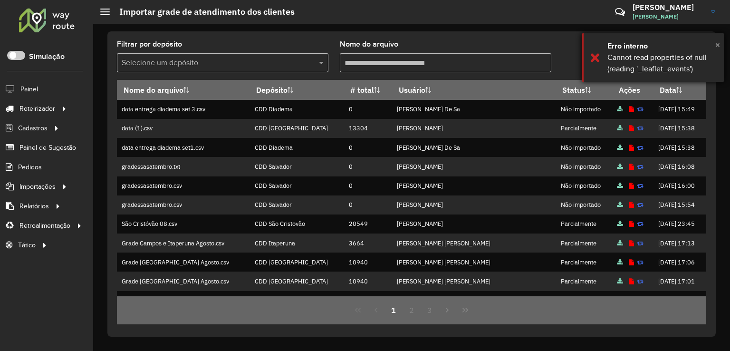
click at [719, 45] on span "×" at bounding box center [717, 44] width 5 height 10
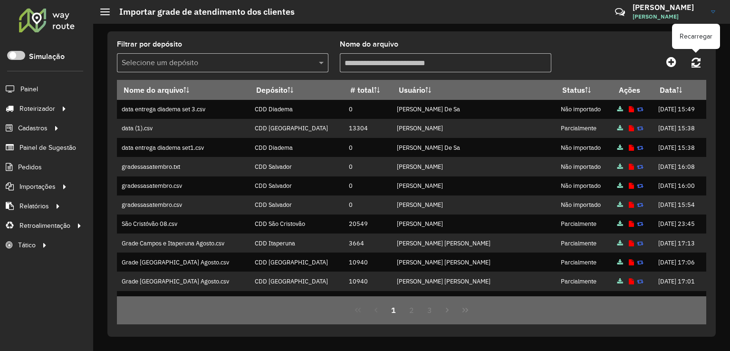
click at [698, 61] on icon at bounding box center [696, 62] width 9 height 10
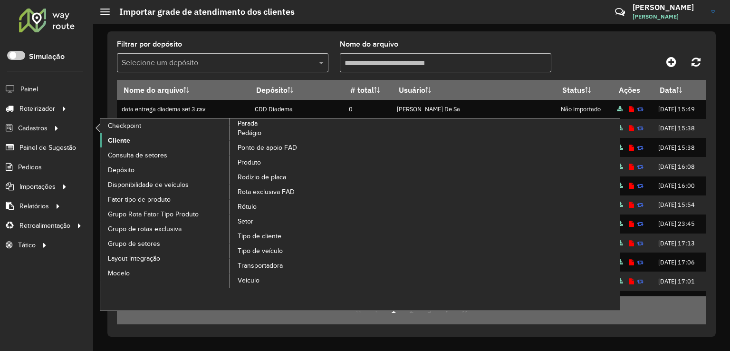
click at [124, 139] on span "Cliente" at bounding box center [119, 140] width 22 height 10
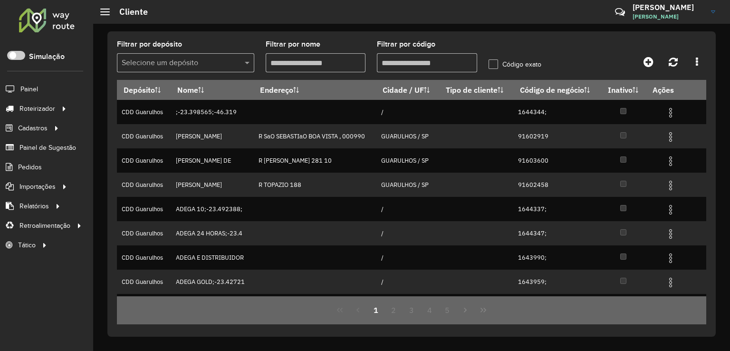
click at [169, 65] on input "text" at bounding box center [176, 63] width 109 height 11
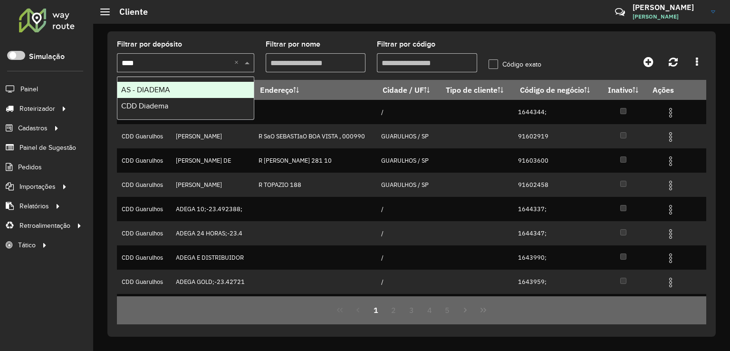
type input "*****"
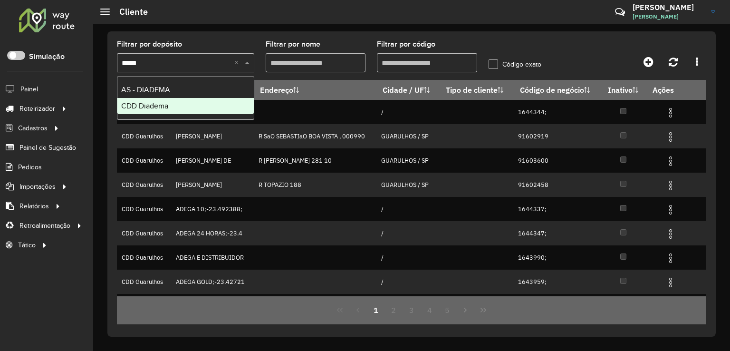
click at [159, 107] on span "CDD Diadema" at bounding box center [144, 106] width 47 height 8
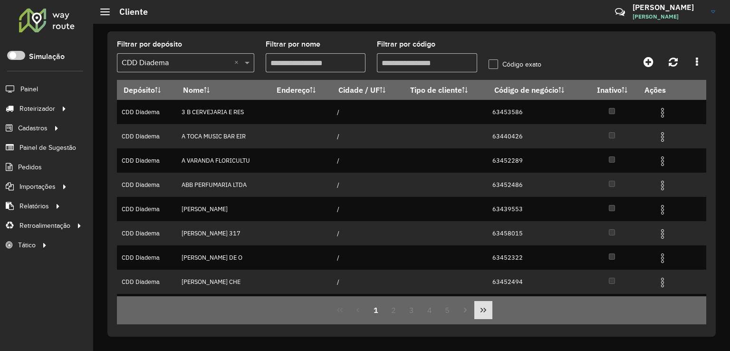
click at [483, 309] on icon "Last Page" at bounding box center [484, 310] width 8 height 8
click at [428, 314] on button "41" at bounding box center [430, 310] width 18 height 18
click at [414, 313] on button "40" at bounding box center [412, 310] width 18 height 18
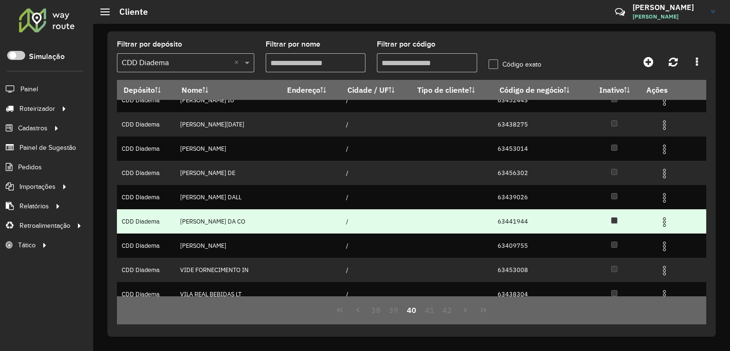
scroll to position [93, 0]
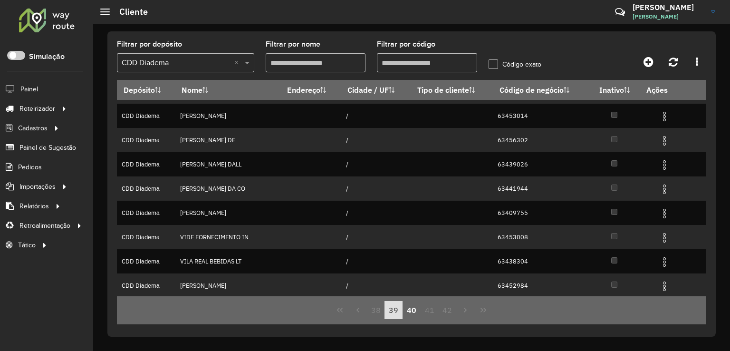
click at [392, 309] on button "39" at bounding box center [394, 310] width 18 height 18
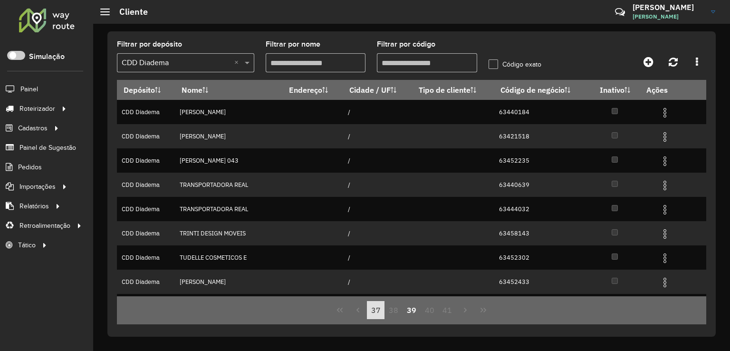
click at [393, 309] on button "38" at bounding box center [394, 310] width 18 height 18
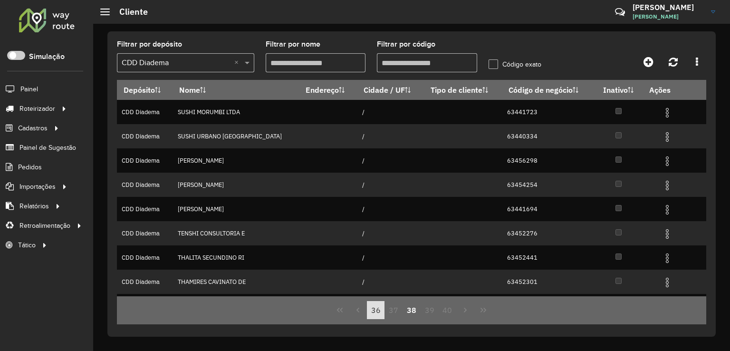
click at [377, 311] on button "36" at bounding box center [376, 310] width 18 height 18
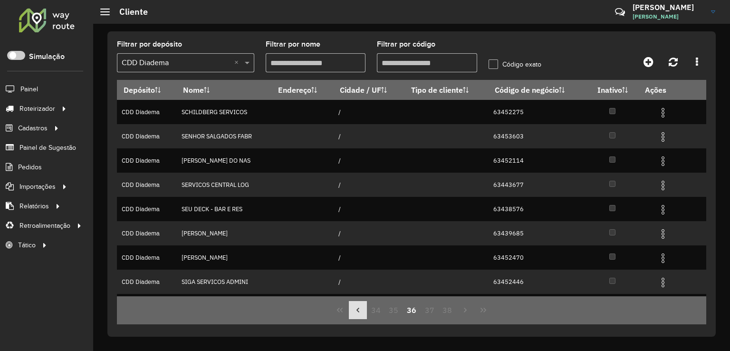
click at [357, 311] on icon "Previous Page" at bounding box center [358, 310] width 8 height 8
click at [357, 310] on icon "Previous Page" at bounding box center [358, 310] width 8 height 8
click at [357, 310] on icon "Previous Page" at bounding box center [358, 310] width 3 height 5
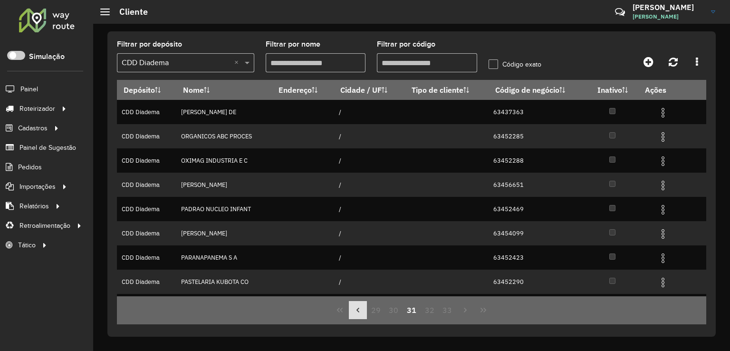
click at [357, 310] on icon "Previous Page" at bounding box center [358, 310] width 3 height 5
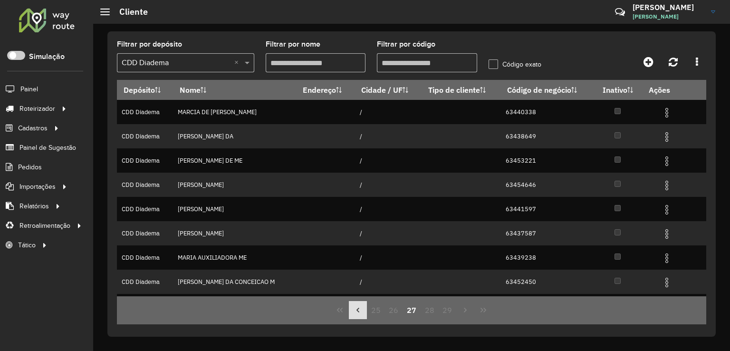
click at [357, 310] on icon "Previous Page" at bounding box center [358, 310] width 3 height 5
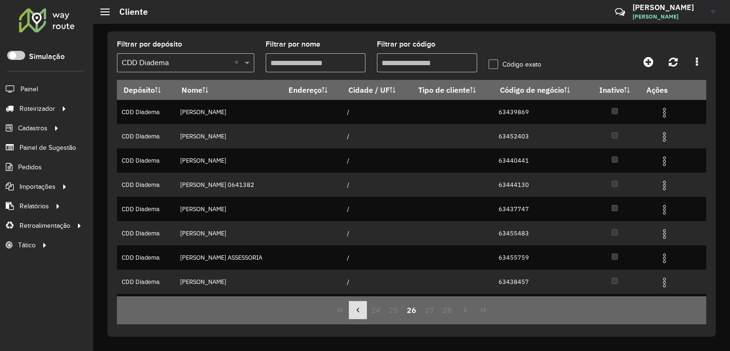
click at [357, 310] on icon "Previous Page" at bounding box center [358, 310] width 3 height 5
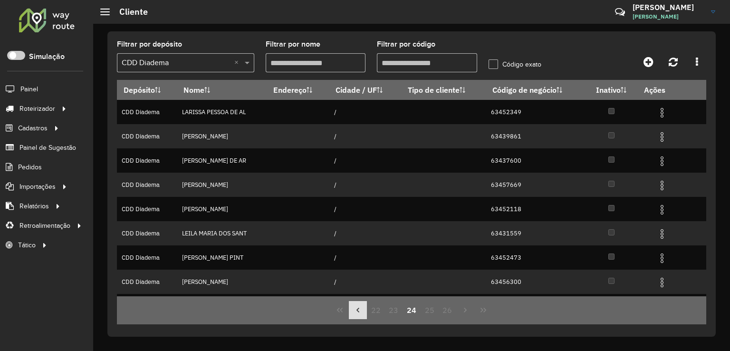
click at [357, 310] on icon "Previous Page" at bounding box center [358, 310] width 3 height 5
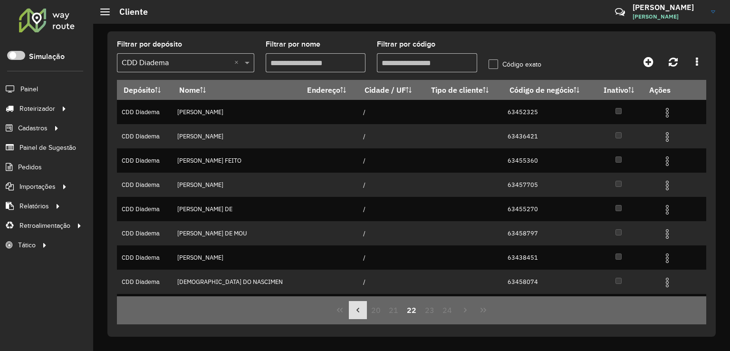
click at [357, 310] on icon "Previous Page" at bounding box center [358, 310] width 3 height 5
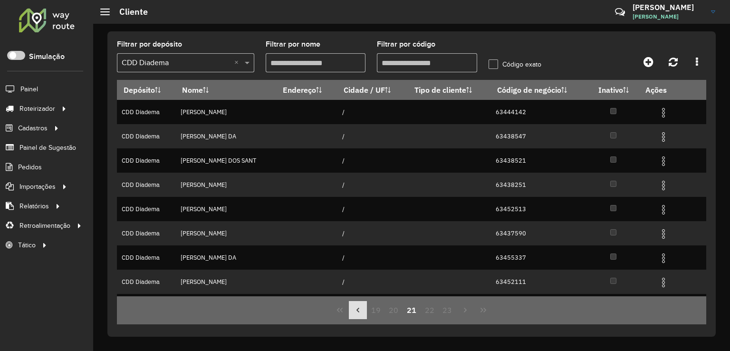
click at [357, 310] on icon "Previous Page" at bounding box center [358, 310] width 3 height 5
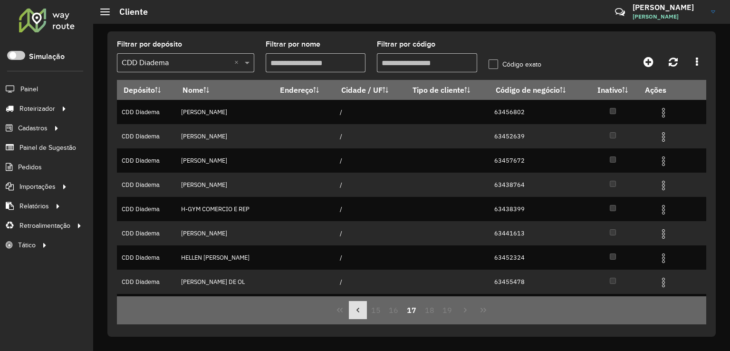
click at [357, 310] on icon "Previous Page" at bounding box center [358, 310] width 3 height 5
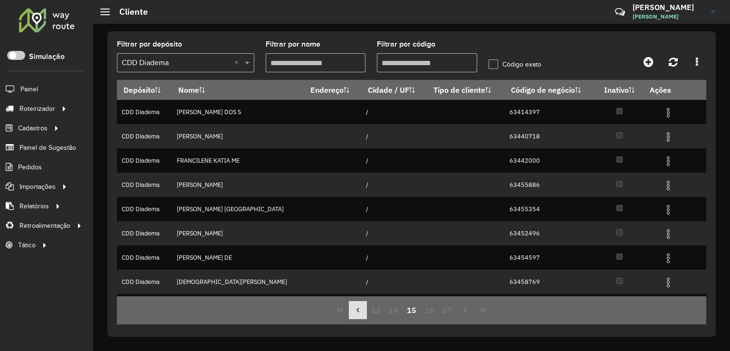
click at [357, 310] on icon "Previous Page" at bounding box center [358, 310] width 3 height 5
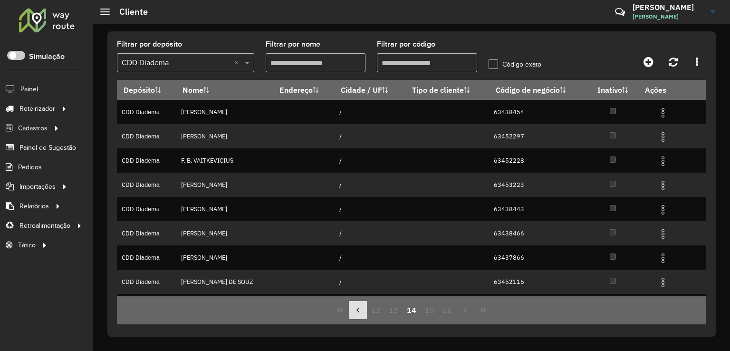
click at [358, 310] on icon "Previous Page" at bounding box center [358, 310] width 3 height 5
click at [358, 310] on icon "Previous Page" at bounding box center [358, 310] width 8 height 8
click at [325, 315] on div "10 11 12 13 14" at bounding box center [411, 310] width 589 height 28
click at [342, 312] on icon "First Page" at bounding box center [340, 310] width 8 height 8
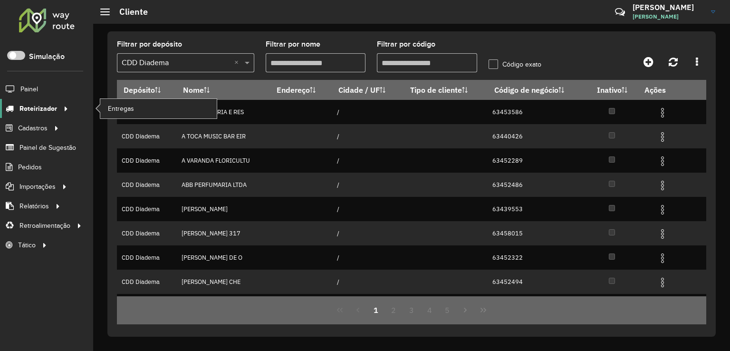
click at [40, 110] on span "Roteirizador" at bounding box center [38, 109] width 38 height 10
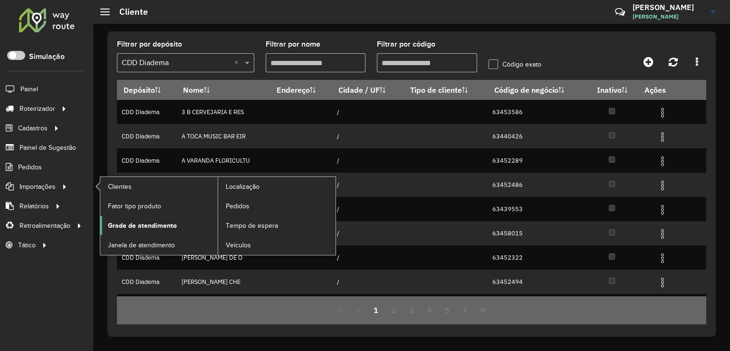
click at [145, 225] on span "Grade de atendimento" at bounding box center [142, 226] width 69 height 10
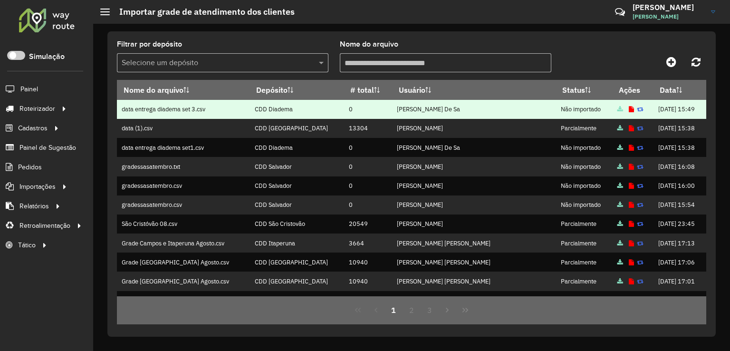
click at [629, 109] on icon at bounding box center [631, 109] width 5 height 6
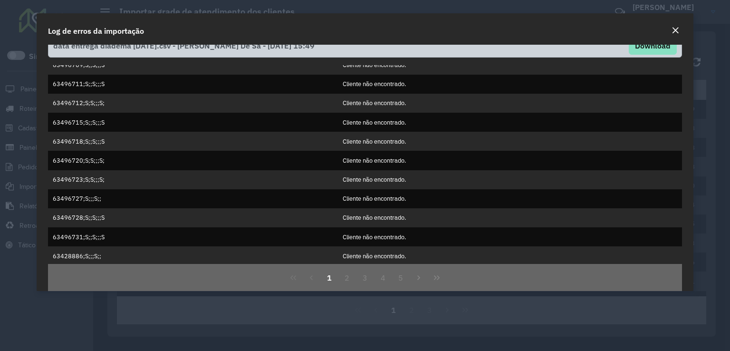
scroll to position [26, 0]
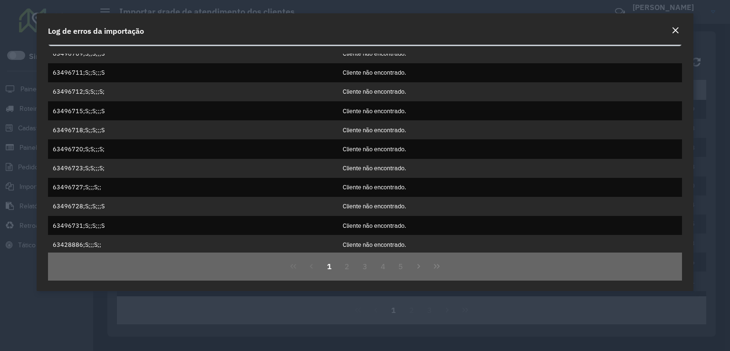
click at [439, 265] on icon "Last Page" at bounding box center [437, 266] width 8 height 8
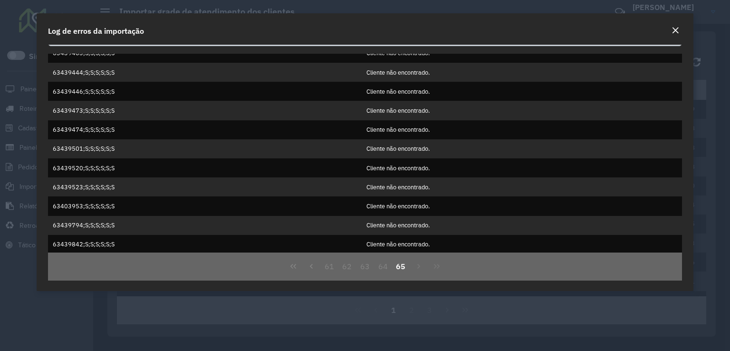
click at [678, 31] on em "Close" at bounding box center [676, 31] width 8 height 8
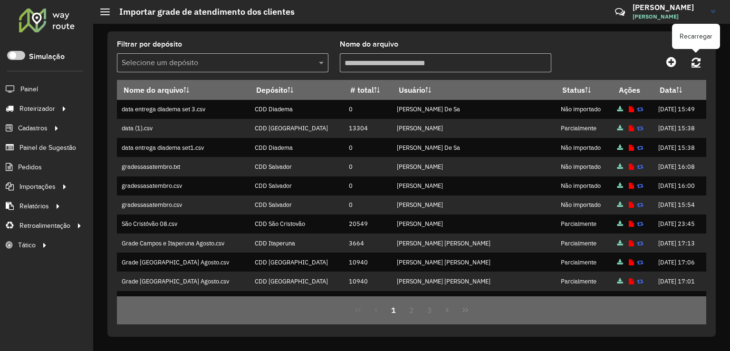
click at [698, 59] on icon at bounding box center [696, 62] width 9 height 10
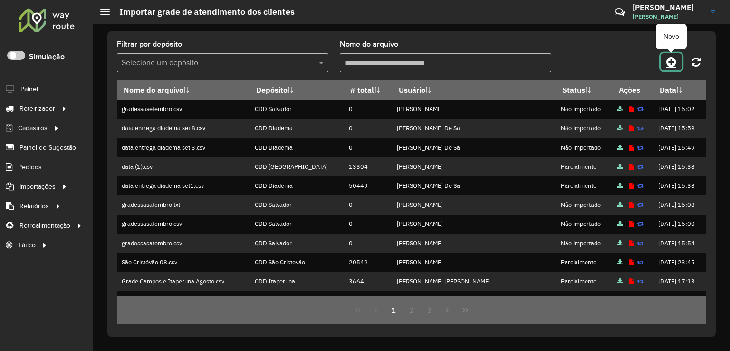
click at [667, 67] on icon at bounding box center [671, 61] width 10 height 11
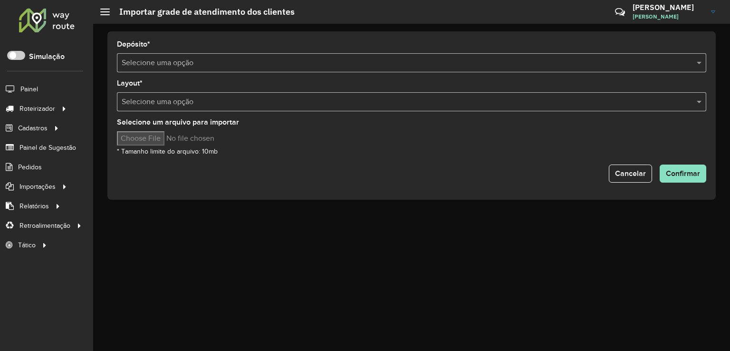
click at [173, 61] on input "text" at bounding box center [402, 63] width 561 height 11
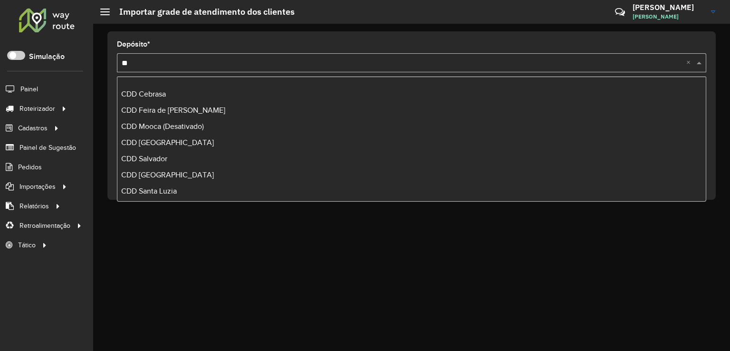
scroll to position [290, 0]
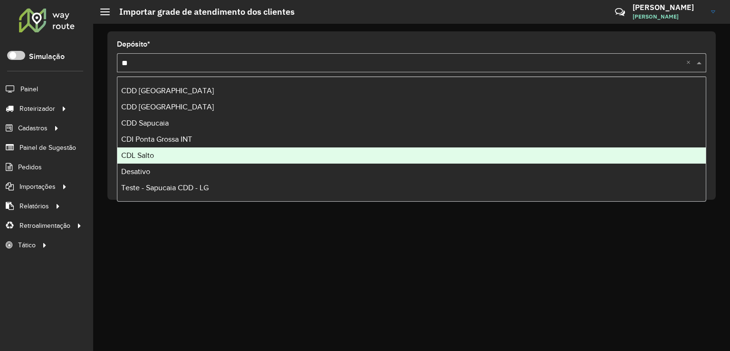
type input "***"
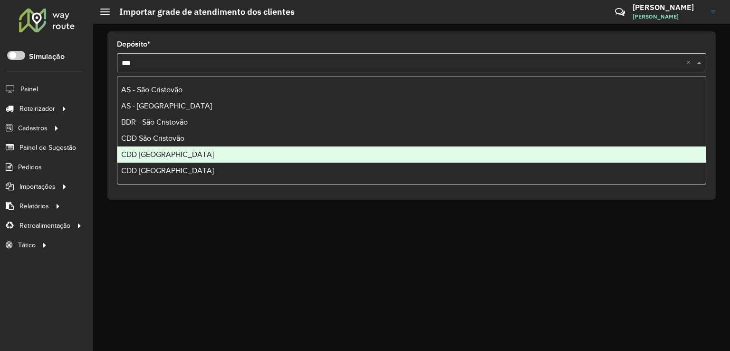
scroll to position [0, 0]
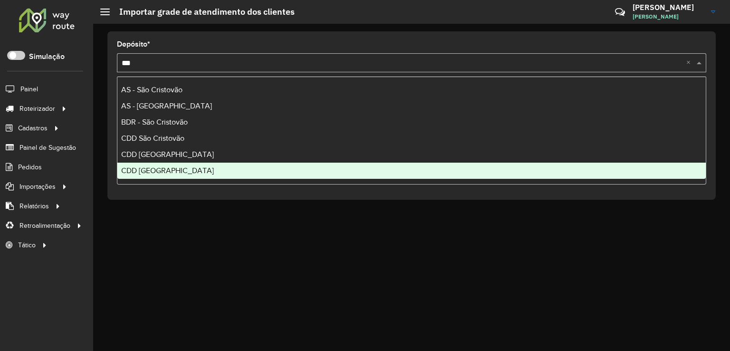
click at [171, 170] on span "CDD São Paulo" at bounding box center [167, 170] width 93 height 8
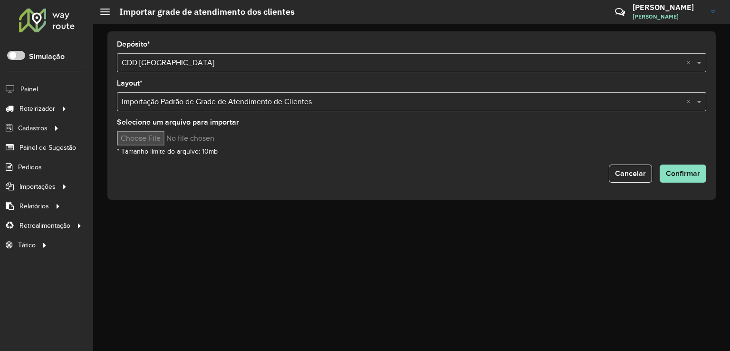
click at [146, 136] on input "Selecione um arquivo para importar" at bounding box center [198, 138] width 162 height 14
type input "**********"
click at [677, 169] on span "Confirmar" at bounding box center [683, 173] width 34 height 8
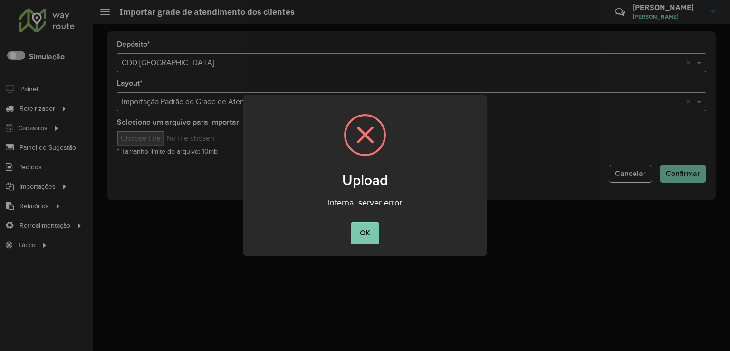
click at [364, 231] on button "OK" at bounding box center [365, 233] width 28 height 22
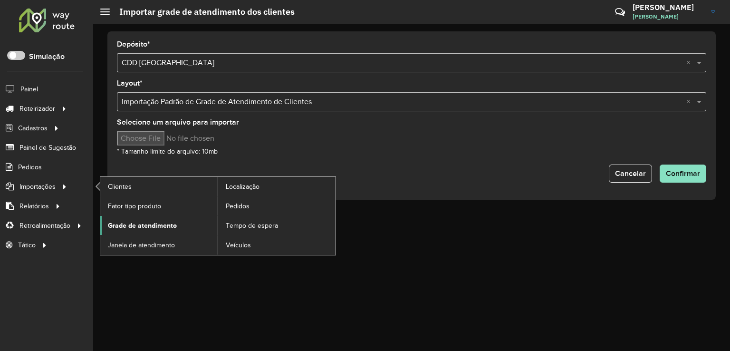
click at [139, 221] on span "Grade de atendimento" at bounding box center [142, 226] width 69 height 10
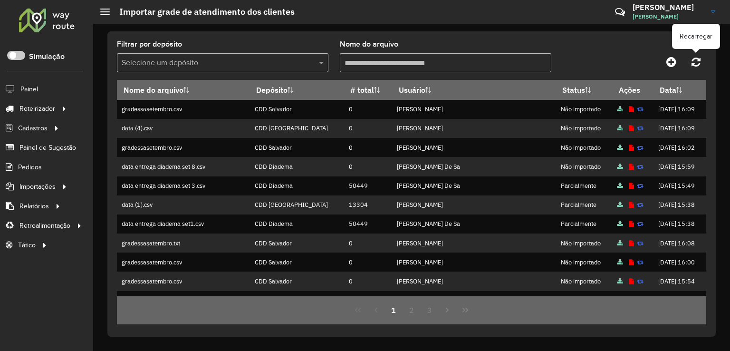
click at [699, 61] on icon at bounding box center [696, 62] width 9 height 10
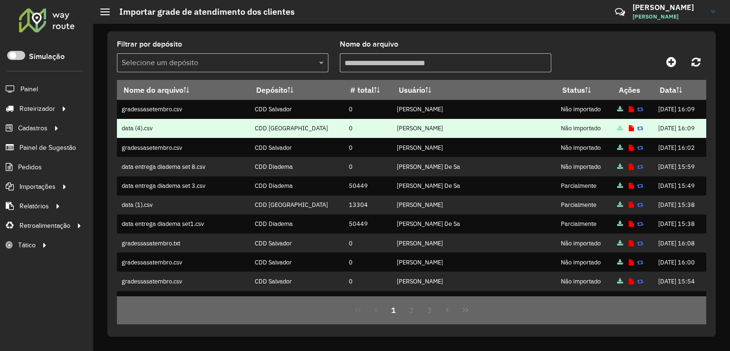
click at [629, 127] on icon at bounding box center [631, 128] width 5 height 6
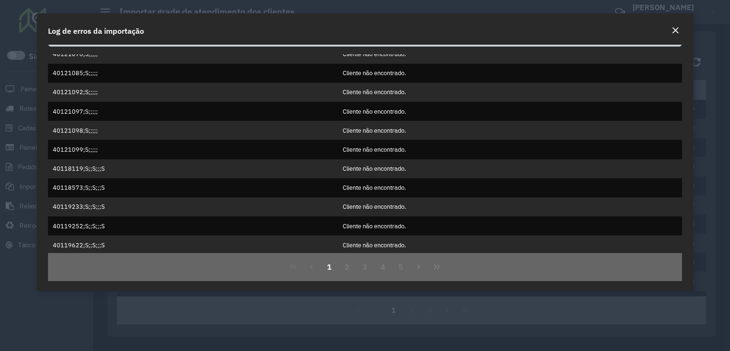
scroll to position [26, 0]
click at [433, 265] on icon "Last Page" at bounding box center [437, 266] width 8 height 8
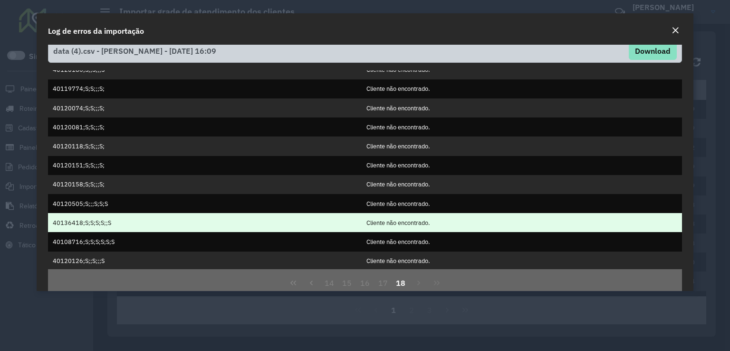
scroll to position [0, 0]
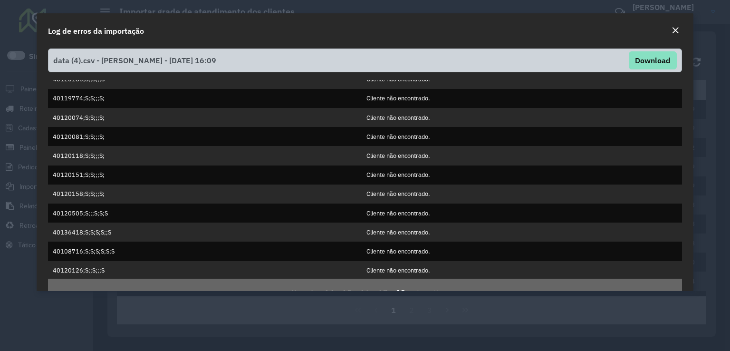
click at [678, 31] on em "Close" at bounding box center [676, 31] width 8 height 8
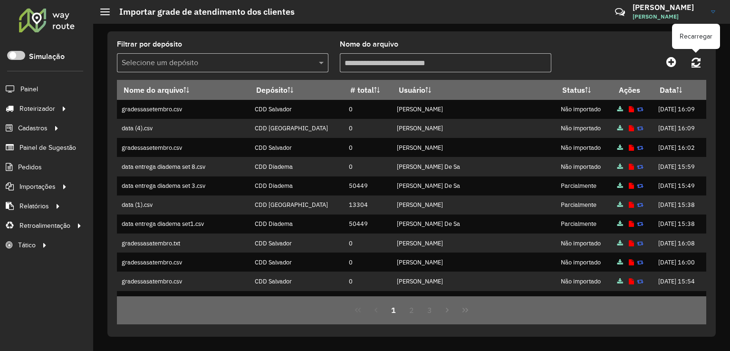
click at [693, 64] on icon at bounding box center [696, 62] width 9 height 10
click at [691, 64] on link at bounding box center [696, 61] width 20 height 17
click at [694, 65] on icon at bounding box center [696, 62] width 9 height 10
click at [692, 62] on icon at bounding box center [696, 62] width 9 height 10
click at [702, 58] on link at bounding box center [696, 61] width 20 height 17
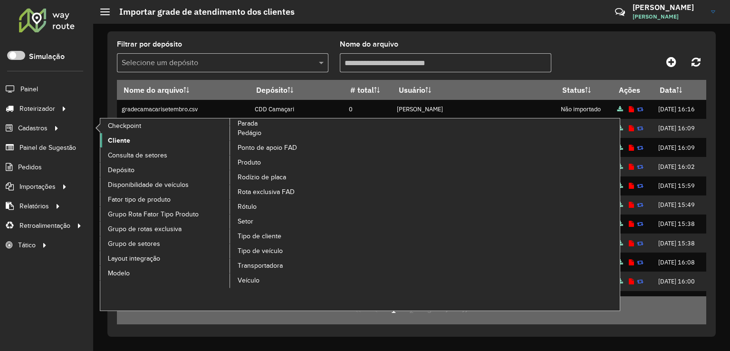
click at [138, 141] on link "Cliente" at bounding box center [165, 140] width 130 height 14
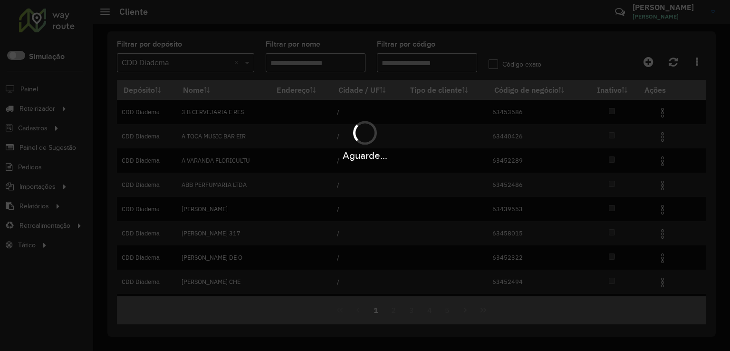
click at [210, 64] on div "Aguarde..." at bounding box center [365, 175] width 730 height 351
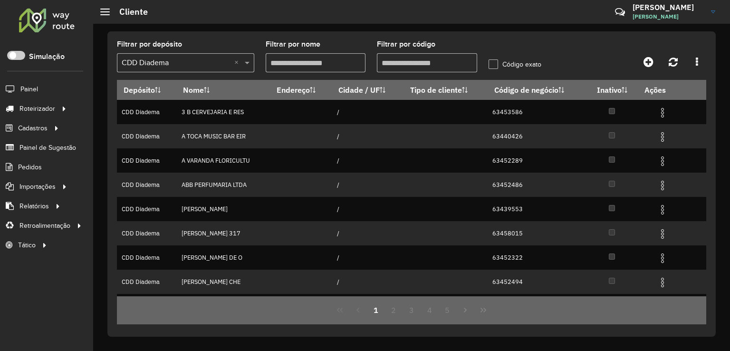
click at [210, 64] on input "text" at bounding box center [176, 63] width 109 height 11
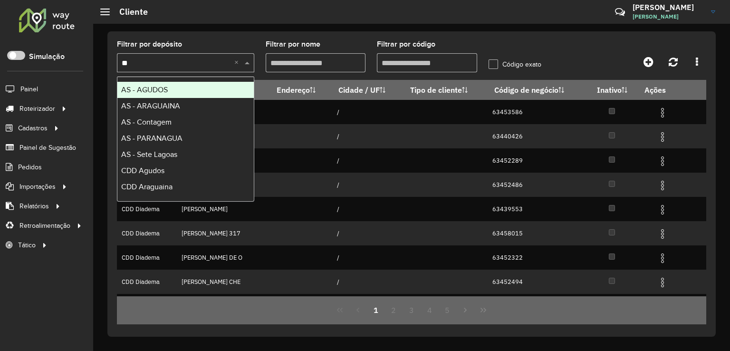
type input "***"
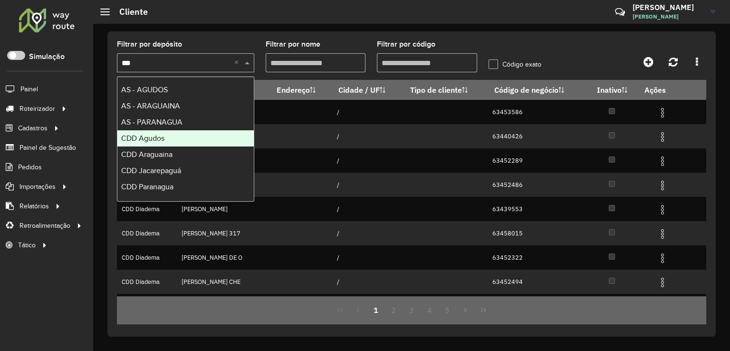
click at [163, 134] on span "CDD Agudos" at bounding box center [142, 138] width 43 height 8
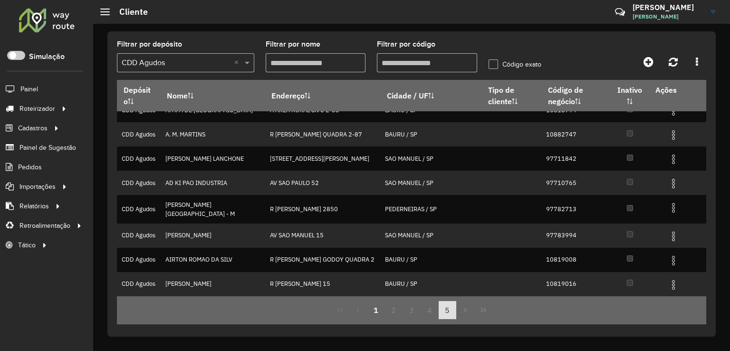
scroll to position [125, 0]
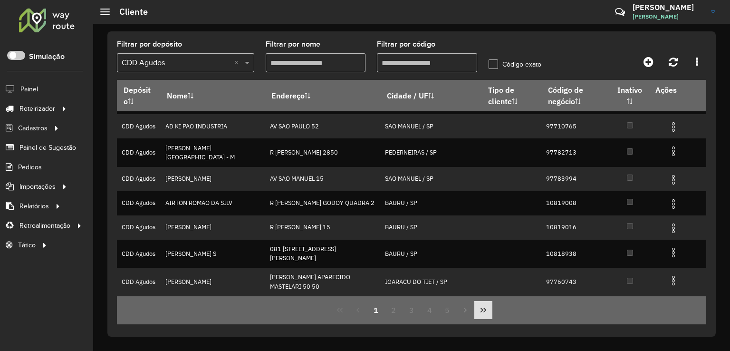
click at [485, 311] on icon "Last Page" at bounding box center [484, 310] width 8 height 8
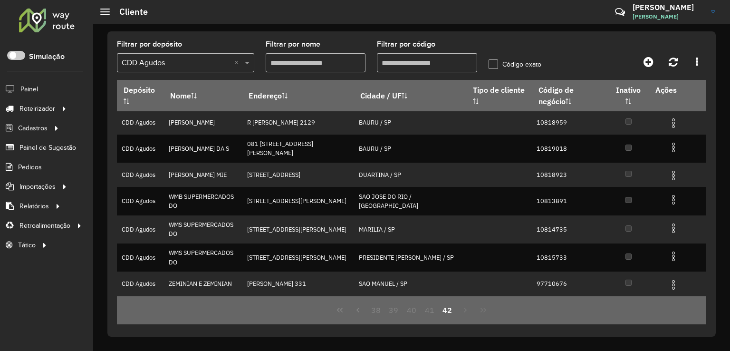
scroll to position [0, 0]
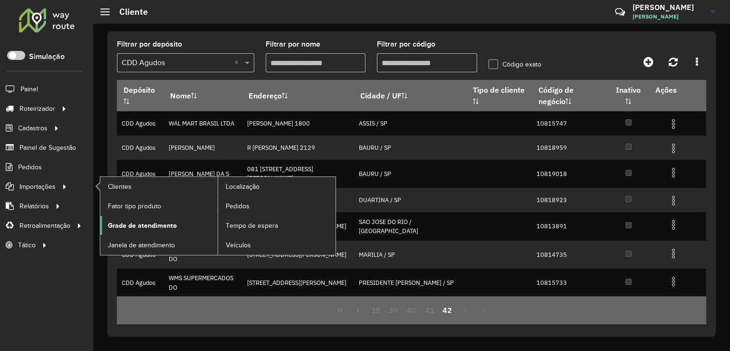
click at [123, 224] on span "Grade de atendimento" at bounding box center [142, 226] width 69 height 10
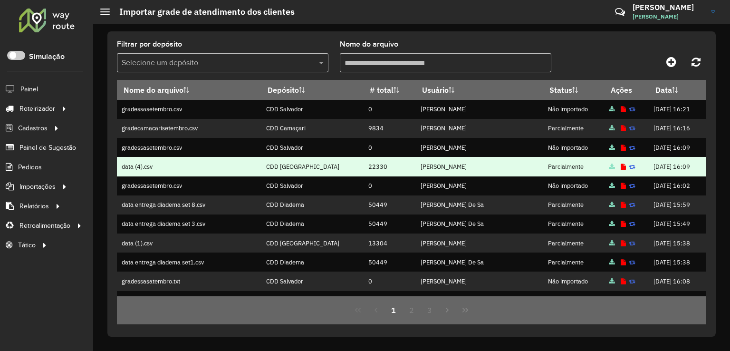
click at [621, 165] on icon at bounding box center [623, 167] width 5 height 6
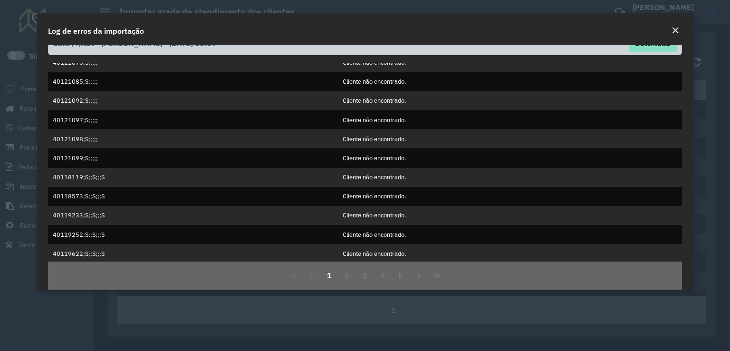
scroll to position [26, 0]
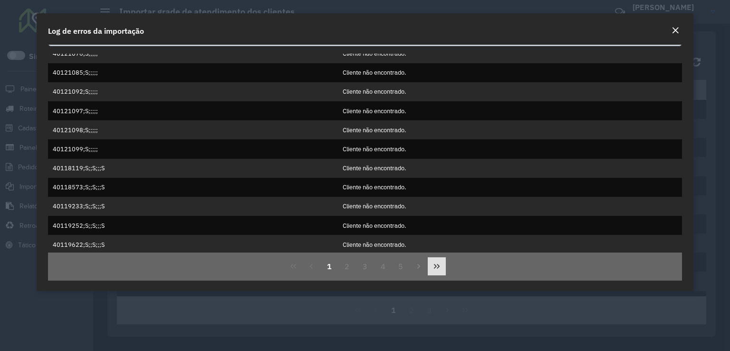
click at [436, 267] on icon "Last Page" at bounding box center [437, 266] width 8 height 8
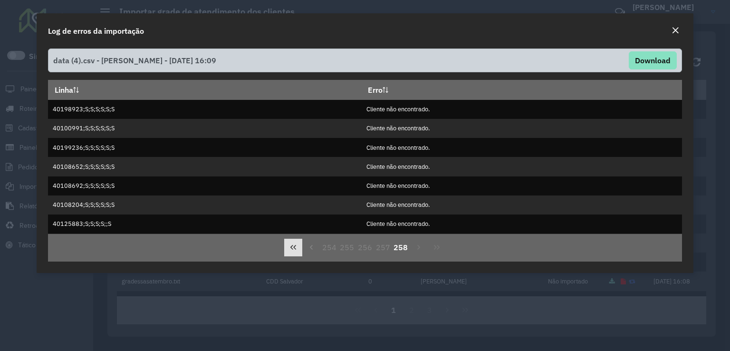
click at [294, 248] on icon "First Page" at bounding box center [293, 247] width 8 height 8
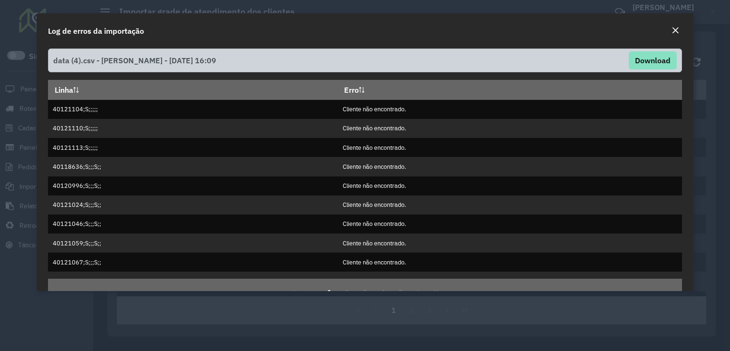
click at [675, 28] on em "Close" at bounding box center [676, 31] width 8 height 8
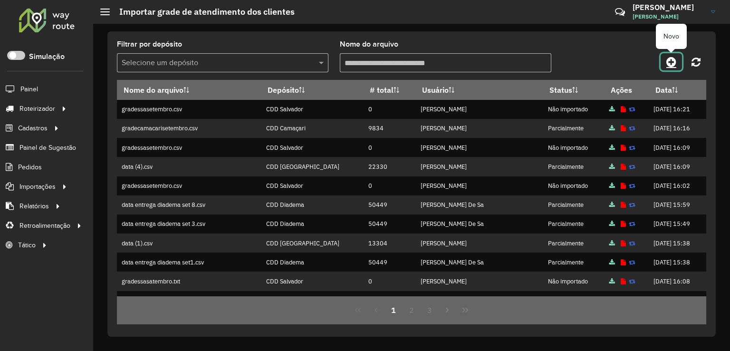
click at [667, 64] on icon at bounding box center [671, 61] width 10 height 11
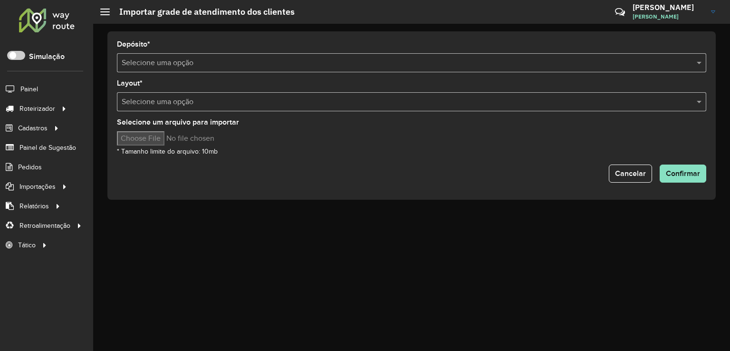
click at [187, 68] on div "Selecione uma opção" at bounding box center [411, 62] width 589 height 19
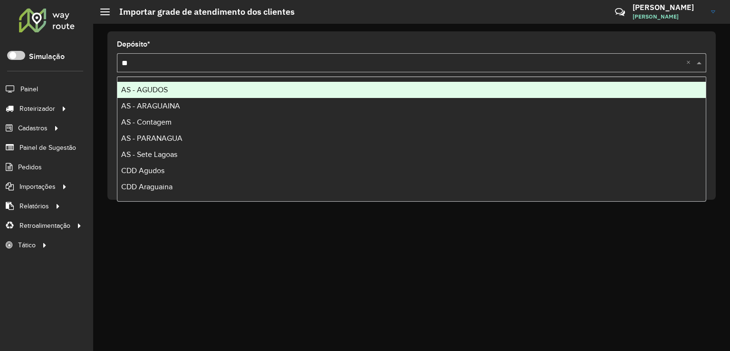
type input "***"
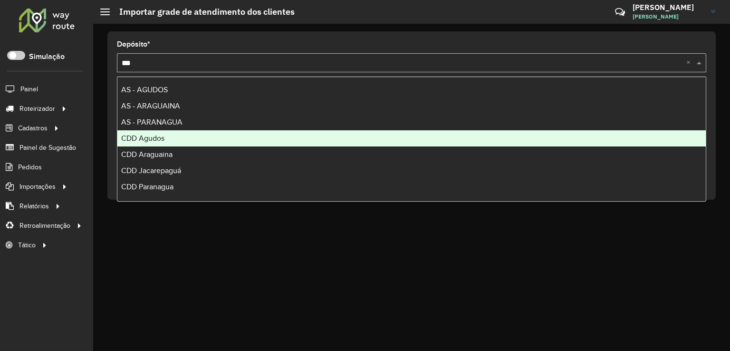
click at [156, 138] on span "CDD Agudos" at bounding box center [142, 138] width 43 height 8
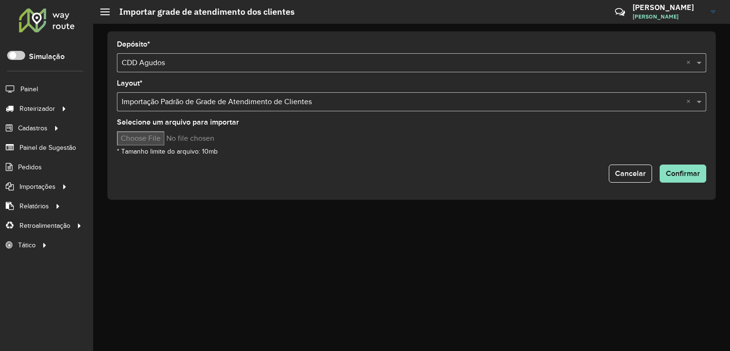
click at [156, 138] on input "Selecione um arquivo para importar" at bounding box center [198, 138] width 162 height 14
type input "**********"
click at [685, 172] on span "Confirmar" at bounding box center [683, 173] width 34 height 8
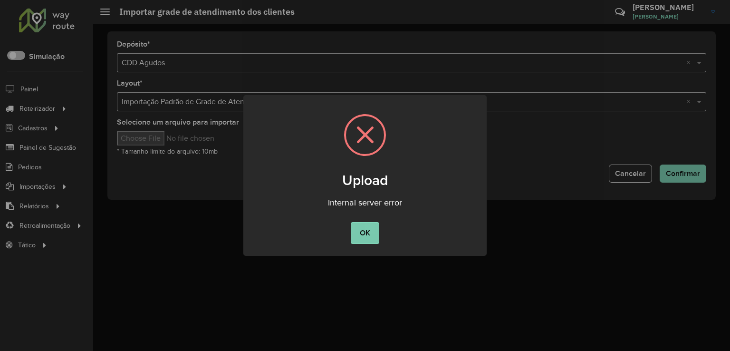
click at [360, 235] on button "OK" at bounding box center [365, 233] width 28 height 22
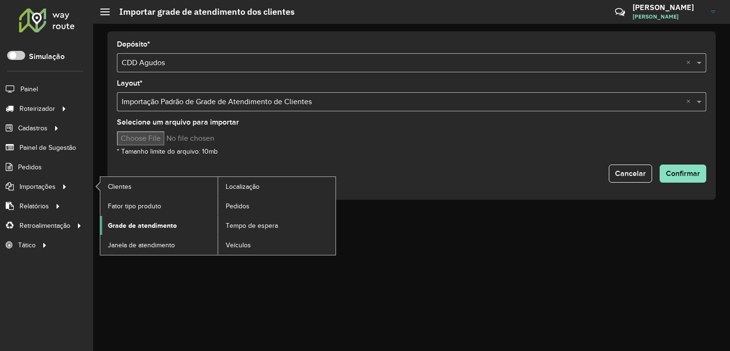
click at [138, 225] on span "Grade de atendimento" at bounding box center [142, 226] width 69 height 10
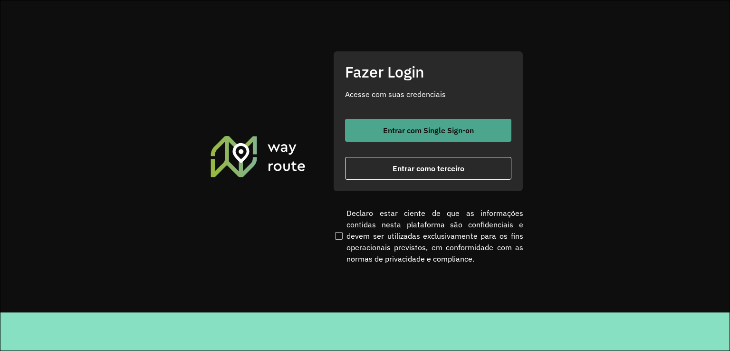
click at [400, 126] on span "Entrar com Single Sign-on" at bounding box center [428, 130] width 91 height 8
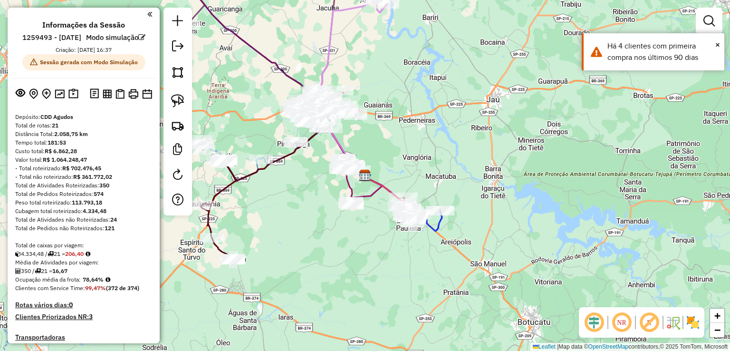
click at [597, 323] on em at bounding box center [594, 322] width 23 height 23
click at [648, 325] on em at bounding box center [649, 322] width 23 height 23
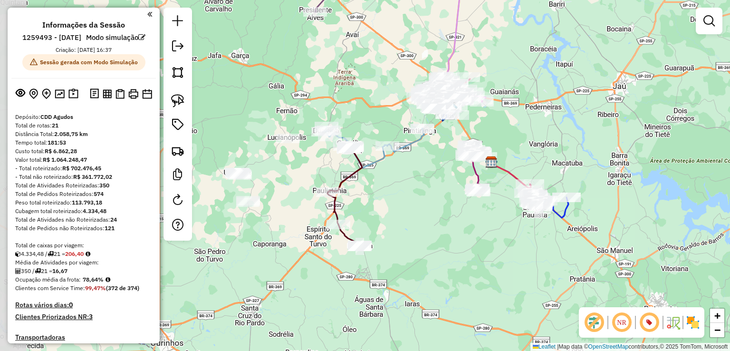
drag, startPoint x: 347, startPoint y: 262, endPoint x: 413, endPoint y: 257, distance: 66.3
click at [413, 257] on div "Janela de atendimento Grade de atendimento Capacidade Transportadoras Veículos …" at bounding box center [365, 175] width 730 height 351
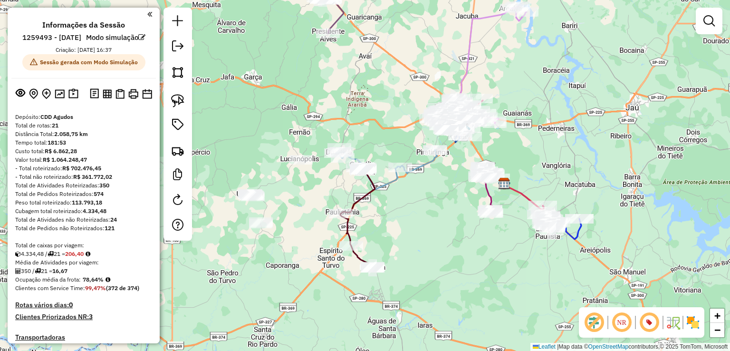
drag, startPoint x: 409, startPoint y: 250, endPoint x: 422, endPoint y: 271, distance: 24.8
click at [422, 270] on div "Janela de atendimento Grade de atendimento Capacidade Transportadoras Veículos …" at bounding box center [365, 175] width 730 height 351
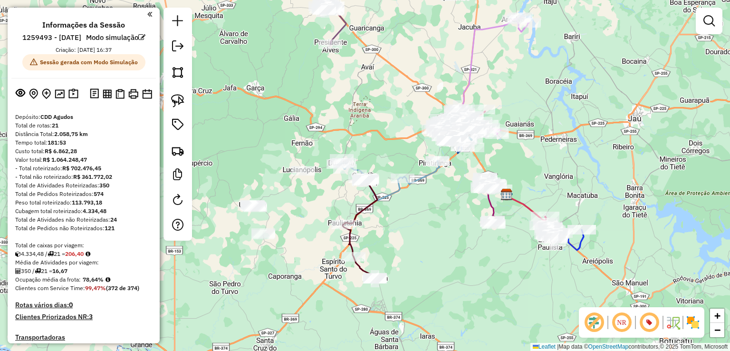
drag, startPoint x: 410, startPoint y: 240, endPoint x: 405, endPoint y: 274, distance: 34.6
click at [403, 275] on div "Janela de atendimento Grade de atendimento Capacidade Transportadoras Veículos …" at bounding box center [365, 175] width 730 height 351
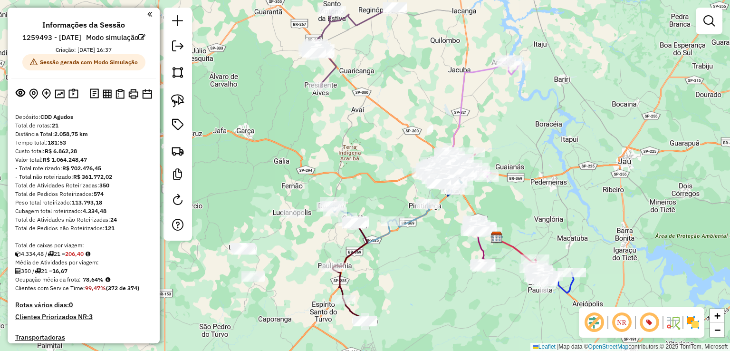
drag, startPoint x: 416, startPoint y: 257, endPoint x: 410, endPoint y: 295, distance: 39.0
click at [411, 295] on div "Janela de atendimento Grade de atendimento Capacidade Transportadoras Veículos …" at bounding box center [365, 175] width 730 height 351
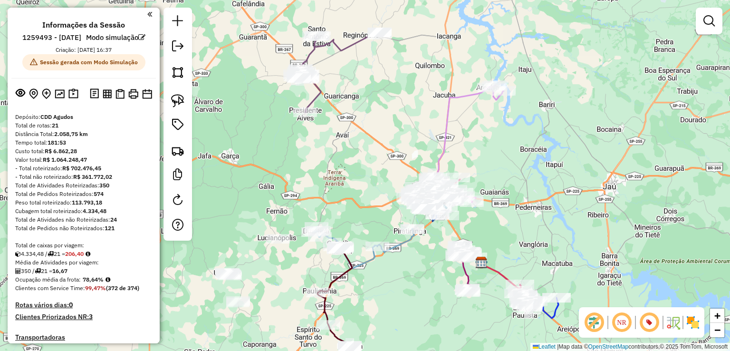
drag, startPoint x: 408, startPoint y: 293, endPoint x: 400, endPoint y: 283, distance: 12.9
click at [400, 283] on div "Janela de atendimento Grade de atendimento Capacidade Transportadoras Veículos …" at bounding box center [365, 175] width 730 height 351
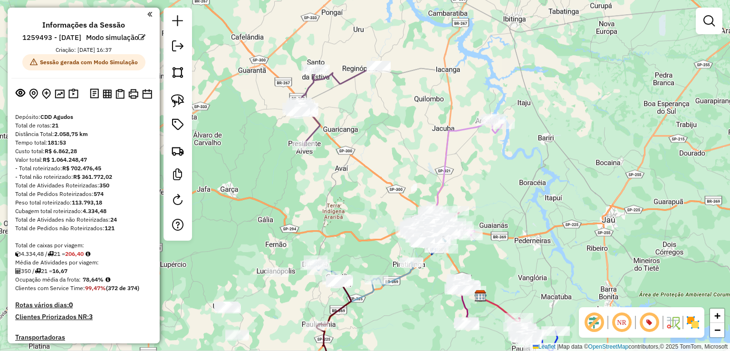
drag, startPoint x: 362, startPoint y: 94, endPoint x: 368, endPoint y: 148, distance: 55.0
click at [363, 145] on div "Janela de atendimento Grade de atendimento Capacidade Transportadoras Veículos …" at bounding box center [365, 175] width 730 height 351
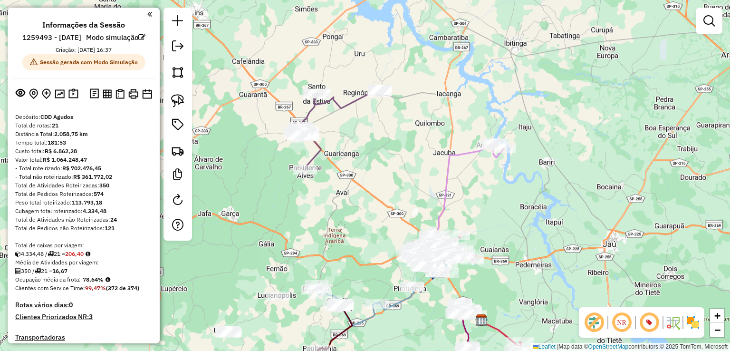
click at [447, 185] on icon at bounding box center [467, 197] width 73 height 109
select select "**********"
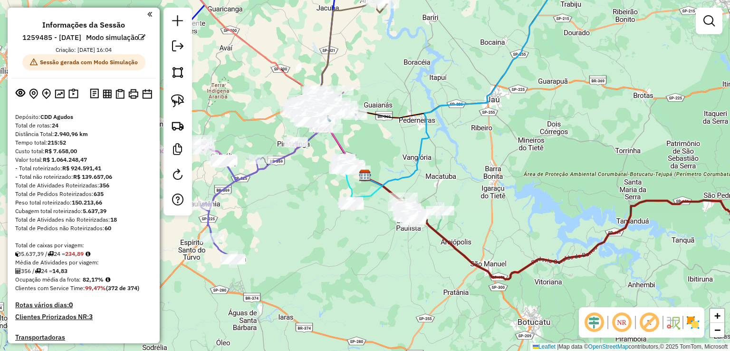
click at [601, 323] on em at bounding box center [594, 322] width 23 height 23
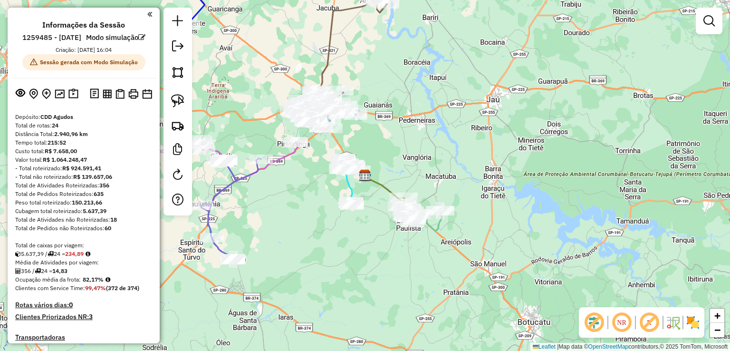
click at [648, 323] on em at bounding box center [649, 322] width 23 height 23
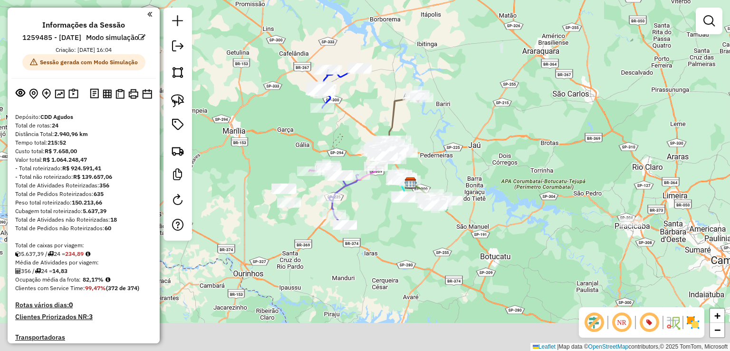
drag, startPoint x: 464, startPoint y: 217, endPoint x: 486, endPoint y: 186, distance: 38.1
click at [486, 187] on div "Janela de atendimento Grade de atendimento Capacidade Transportadoras Veículos …" at bounding box center [365, 175] width 730 height 351
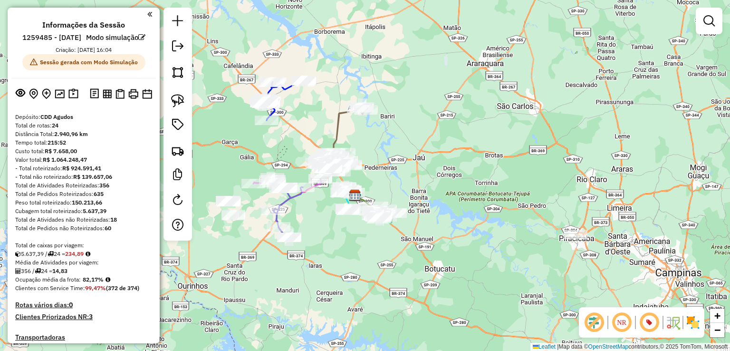
drag, startPoint x: 519, startPoint y: 170, endPoint x: 519, endPoint y: 209, distance: 38.5
click at [519, 210] on div "Janela de atendimento Grade de atendimento Capacidade Transportadoras Veículos …" at bounding box center [365, 175] width 730 height 351
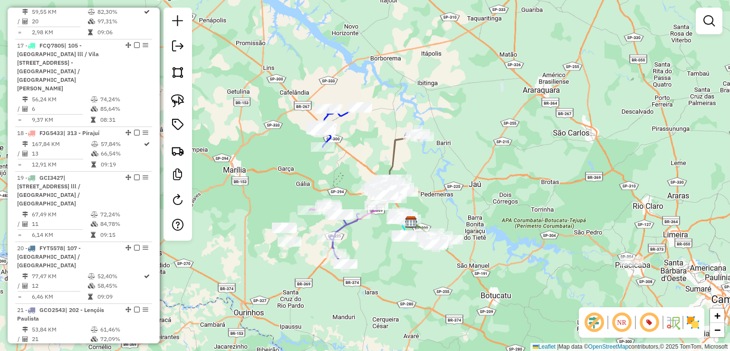
scroll to position [1815, 0]
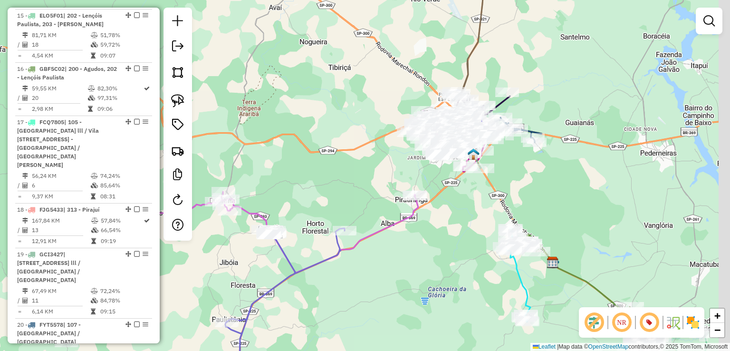
drag, startPoint x: 482, startPoint y: 208, endPoint x: 413, endPoint y: 221, distance: 71.1
click at [417, 271] on div "Janela de atendimento Grade de atendimento Capacidade Transportadoras Veículos …" at bounding box center [365, 175] width 730 height 351
